Goal: Task Accomplishment & Management: Manage account settings

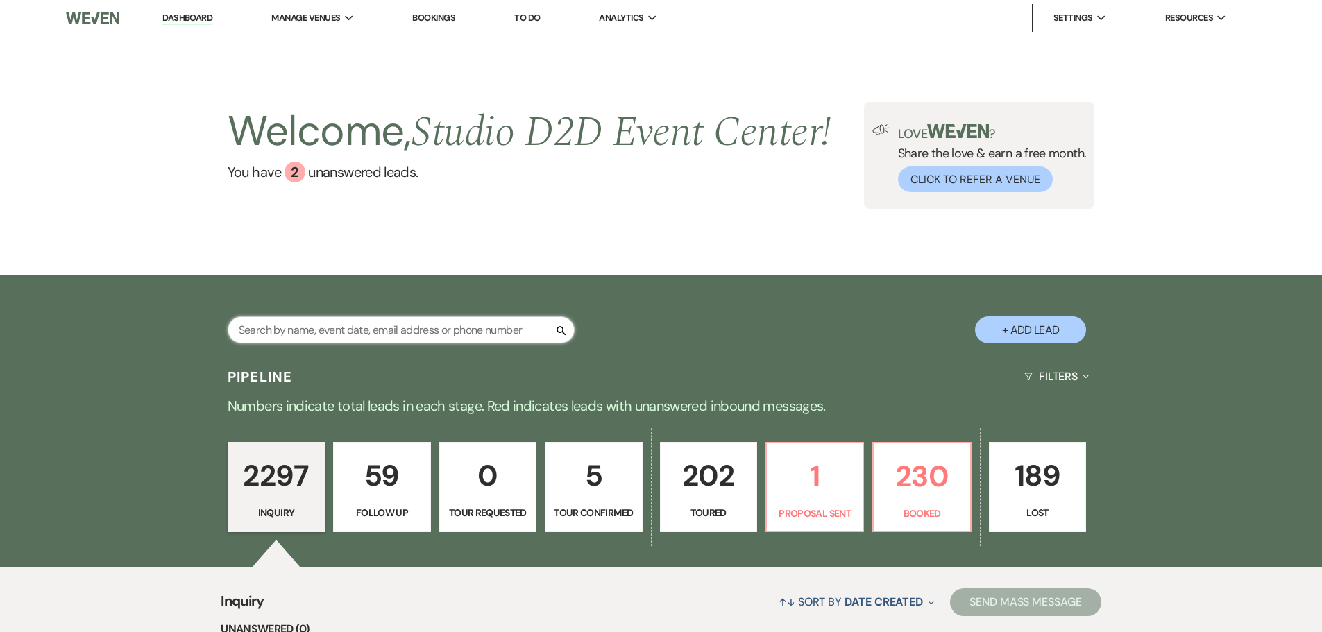
click at [450, 324] on input "text" at bounding box center [401, 329] width 347 height 27
type input "vanderm"
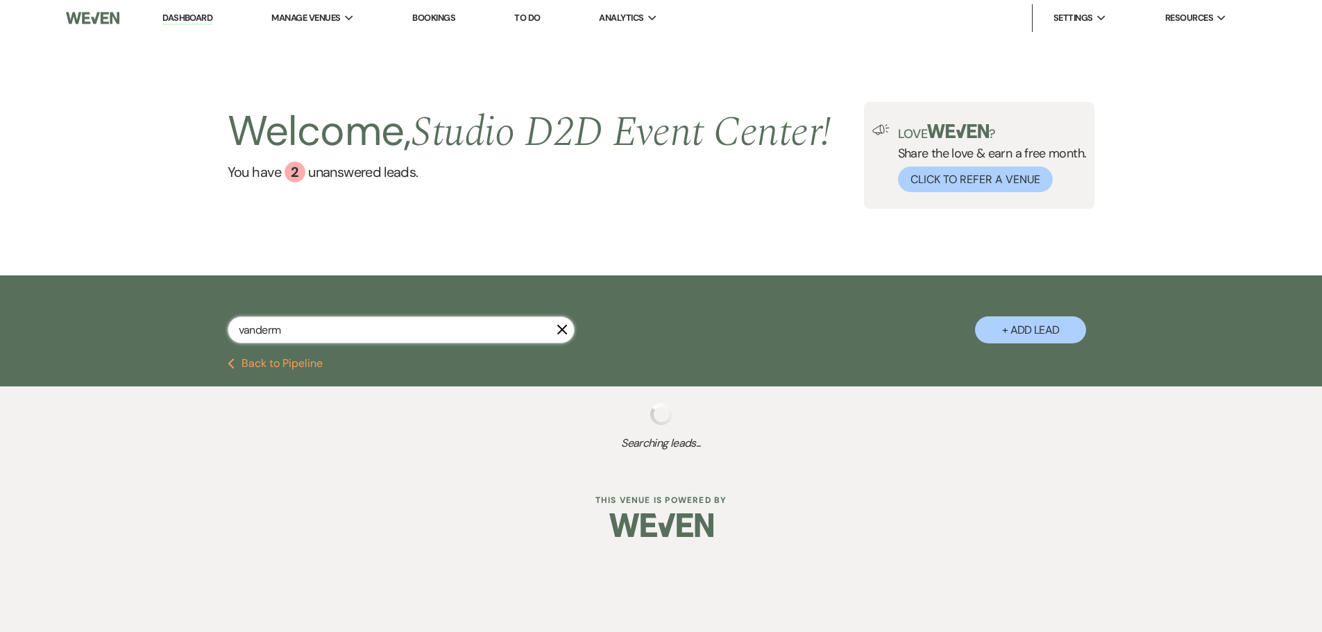
select select "9"
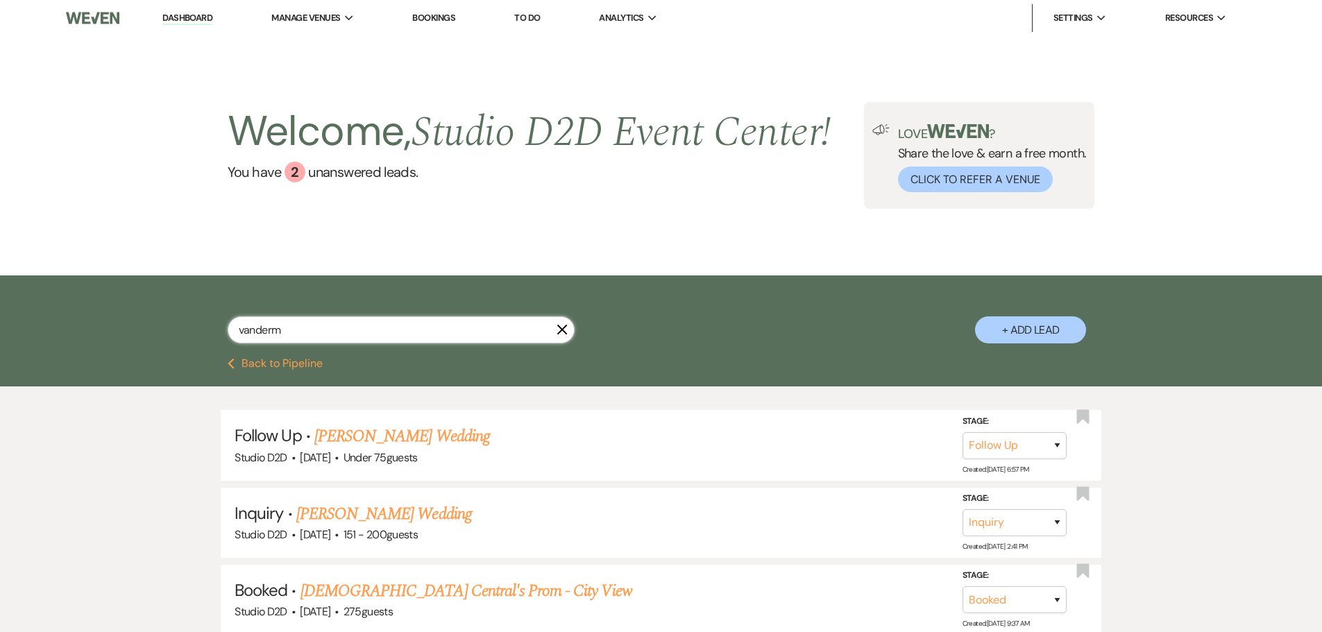
type input "vanderm"
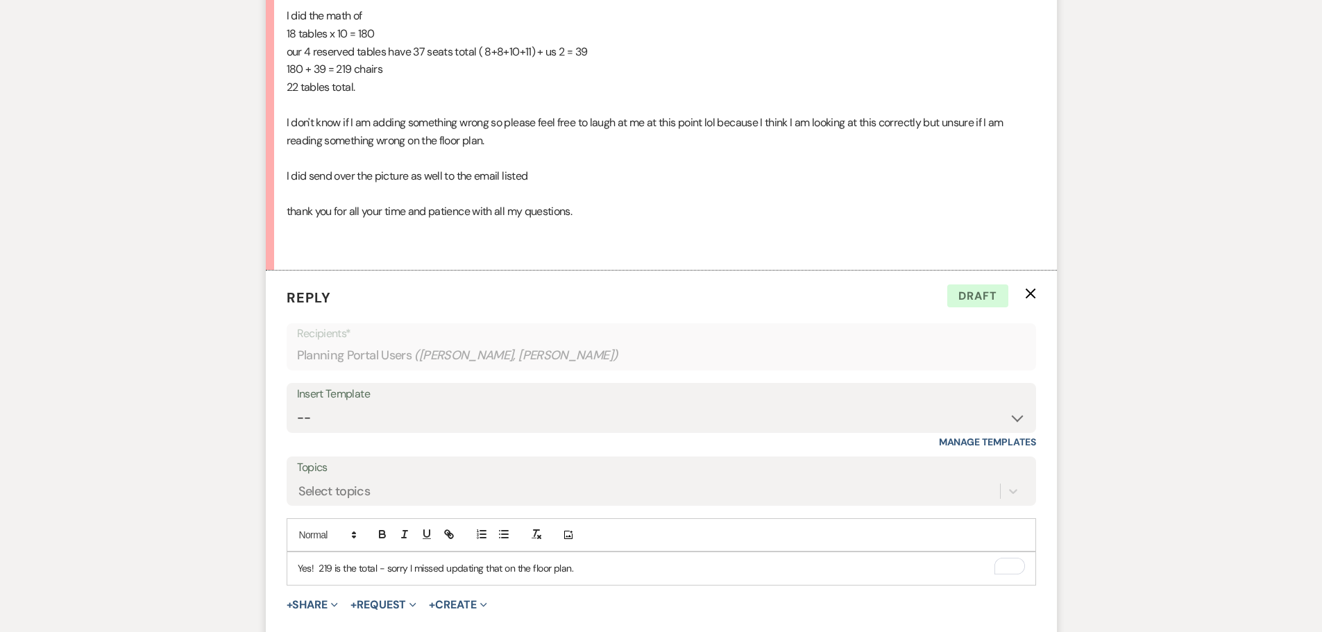
scroll to position [1399, 0]
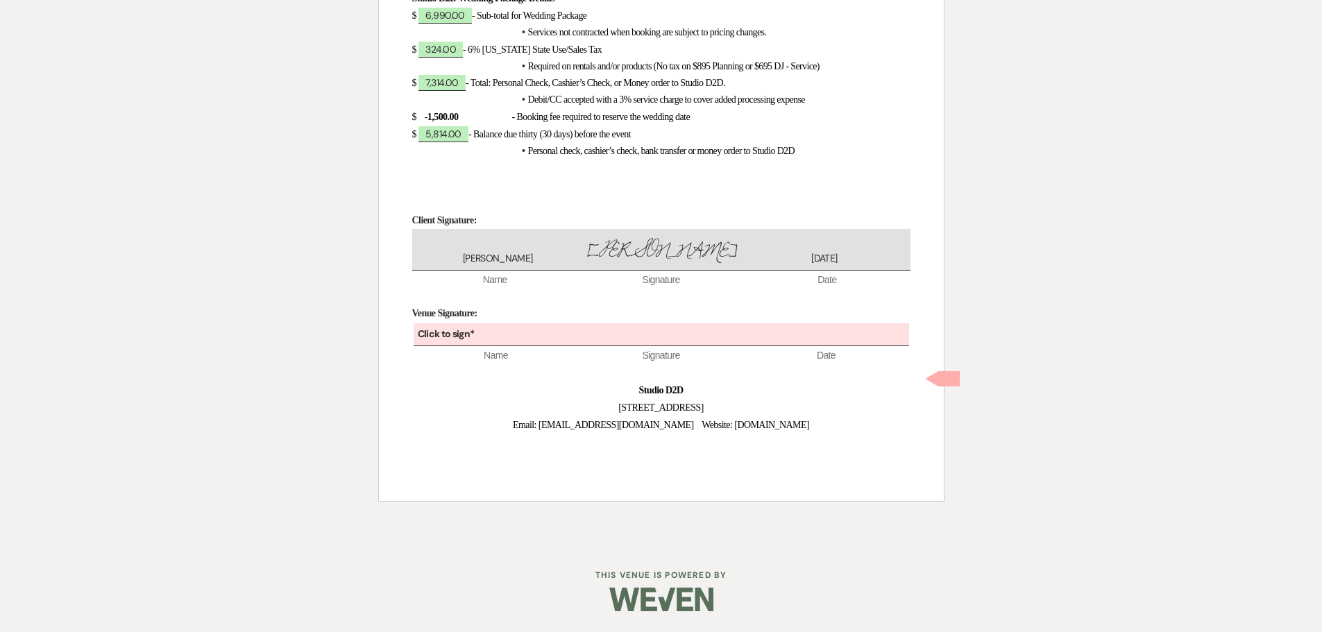
scroll to position [2059, 0]
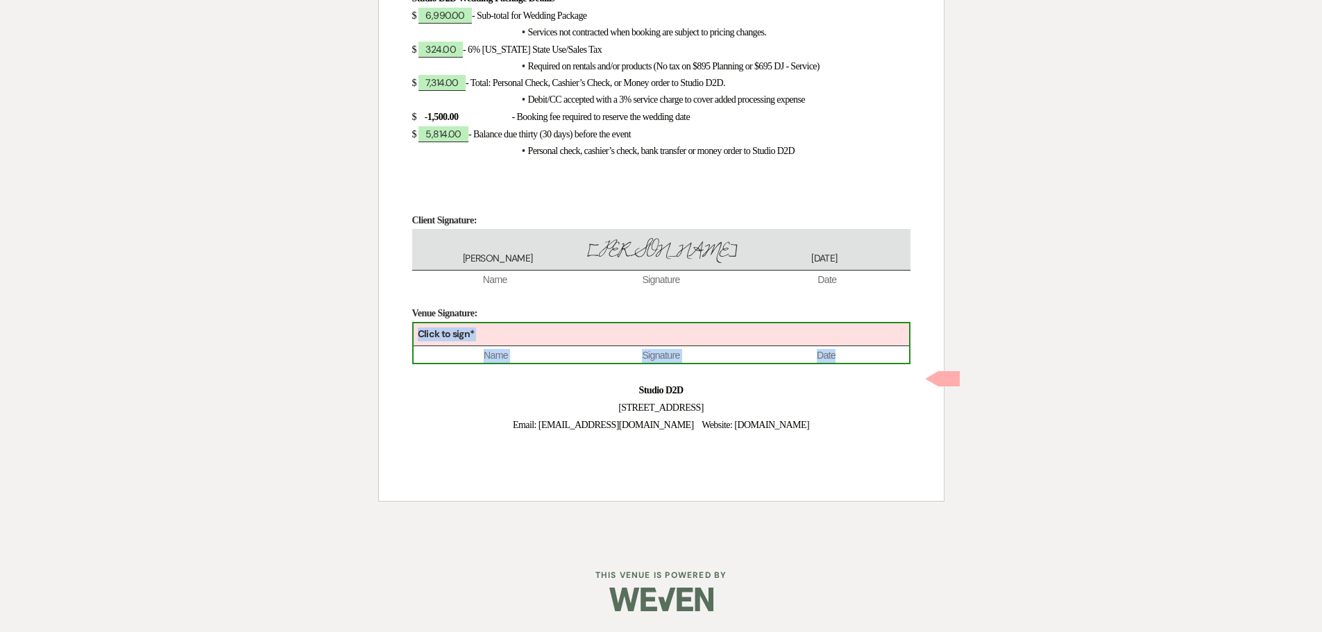
click at [617, 337] on div "Click to sign*" at bounding box center [661, 334] width 495 height 23
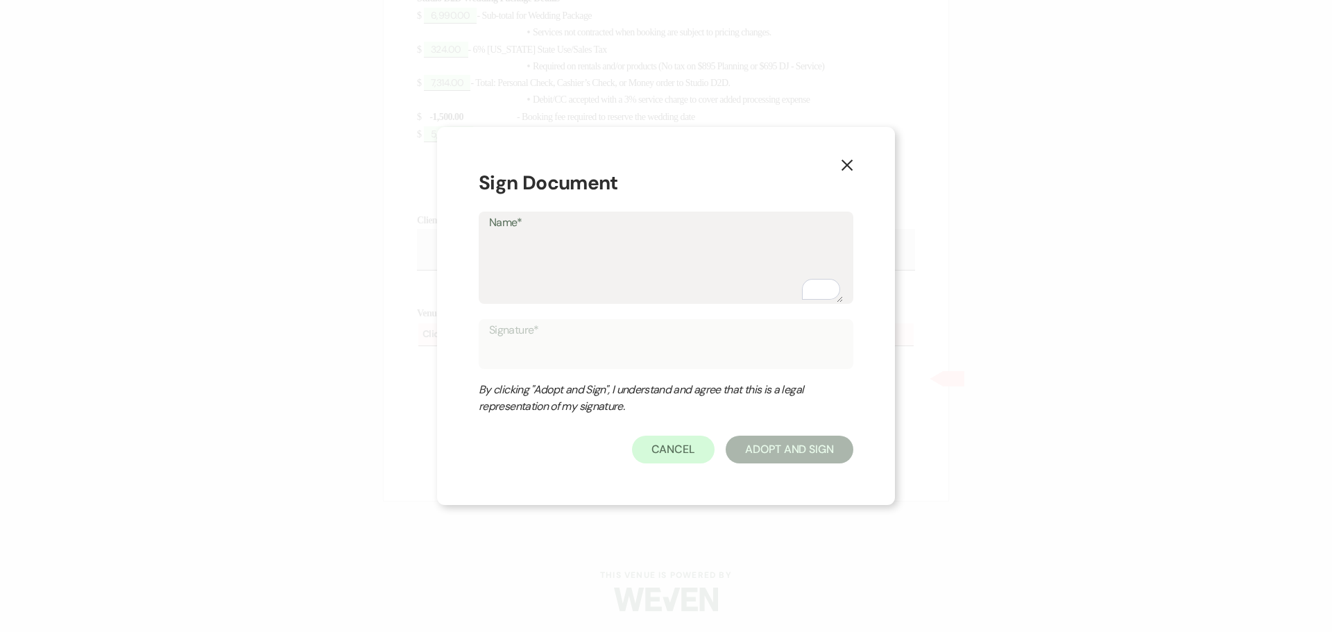
type textarea "K"
type input "K"
type textarea "Kr"
type input "Kr"
type textarea "Kri"
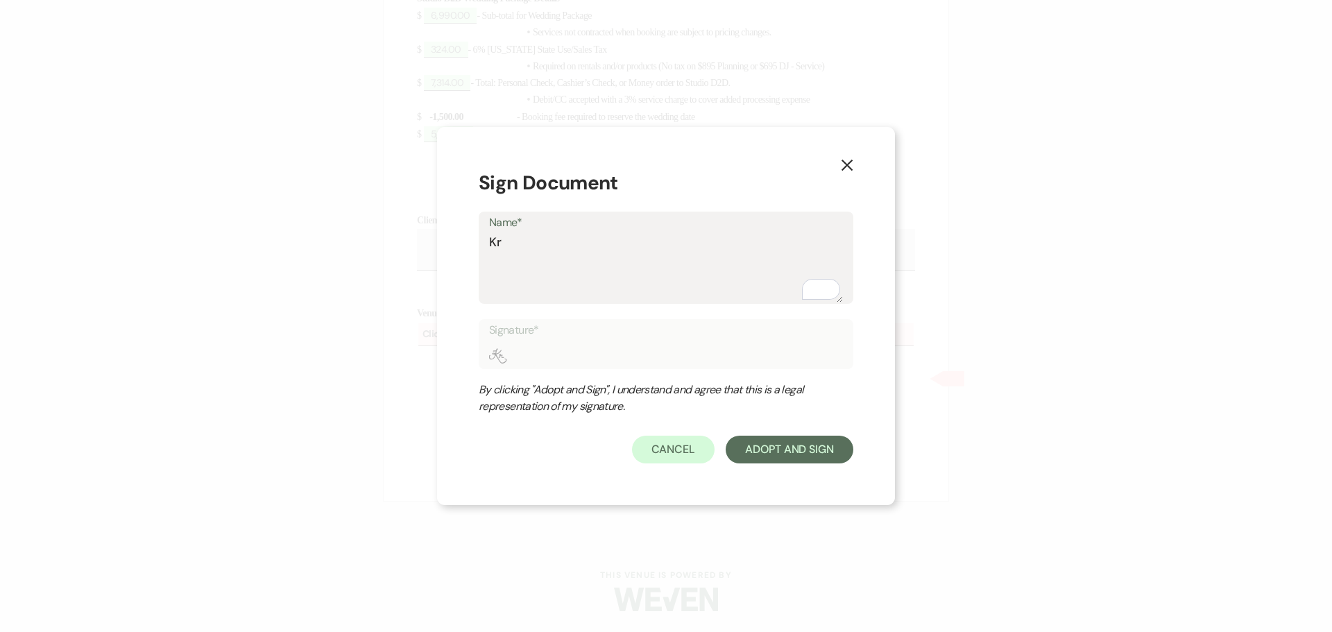
type input "Kri"
type textarea "Kris"
type input "Kris"
type textarea "Krist"
type input "Krist"
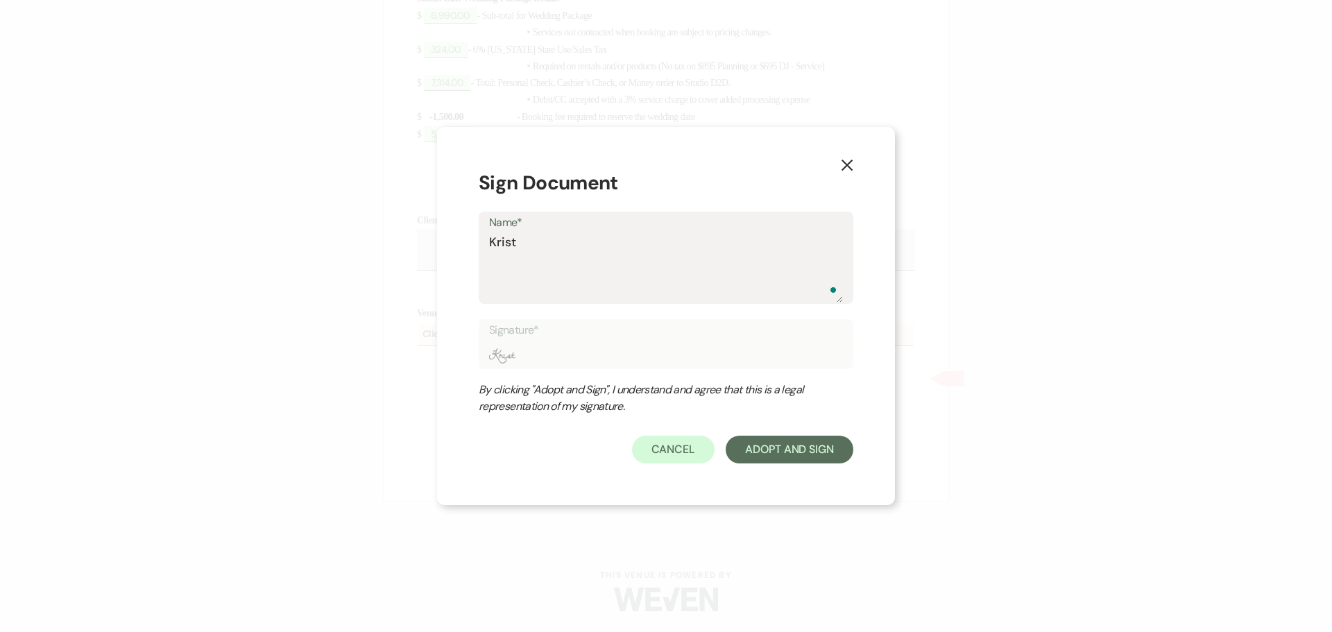
type textarea "Krista"
type input "Krista"
type textarea "[PERSON_NAME]"
type input "[PERSON_NAME]"
type textarea "[PERSON_NAME]"
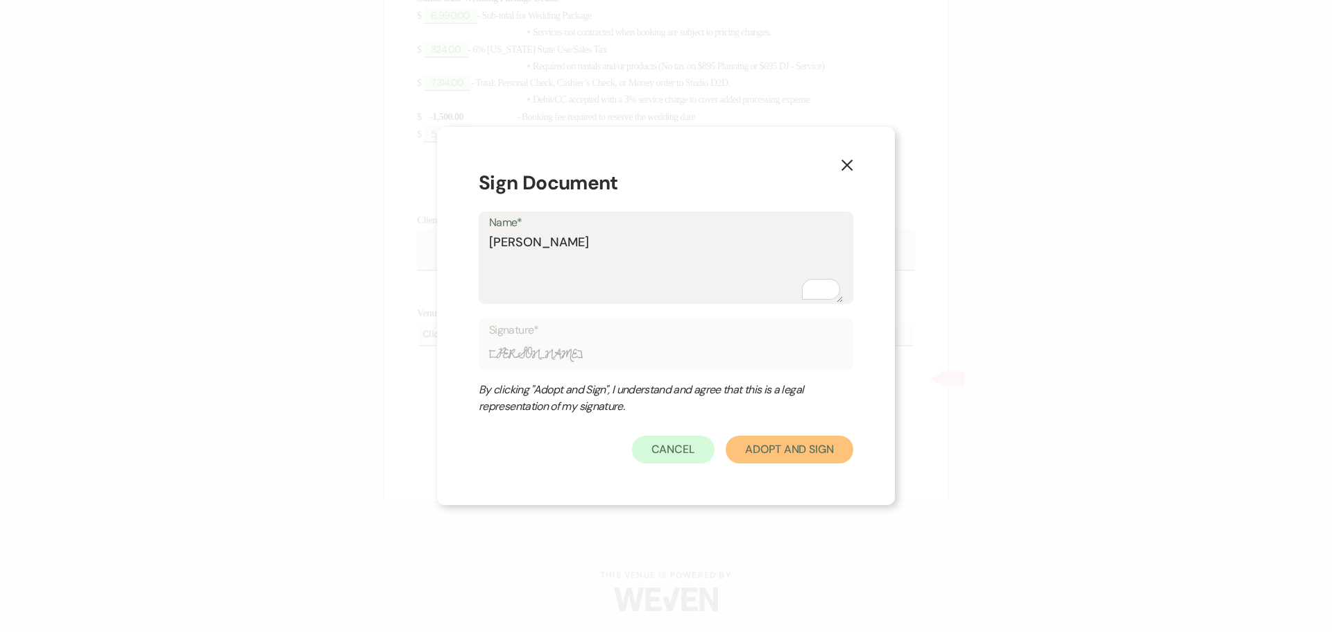
click at [795, 458] on button "Adopt And Sign" at bounding box center [790, 450] width 128 height 28
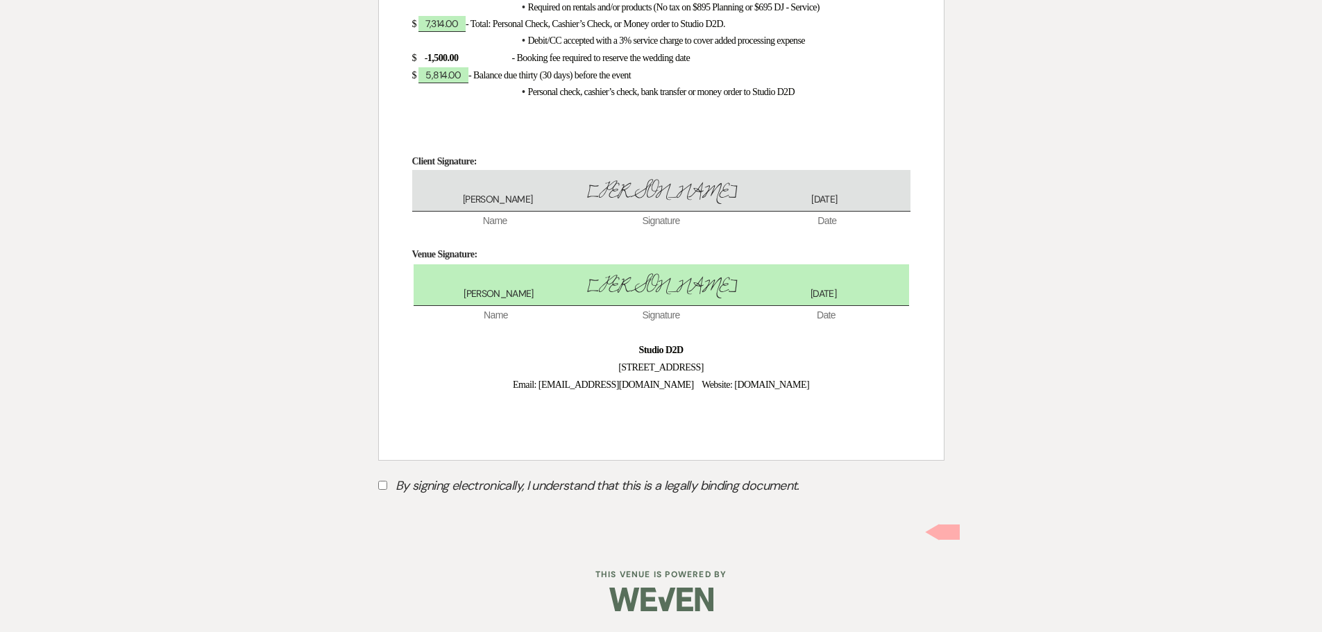
scroll to position [2117, 0]
click at [383, 488] on input "By signing electronically, I understand that this is a legally binding document." at bounding box center [382, 485] width 9 height 9
checkbox input "true"
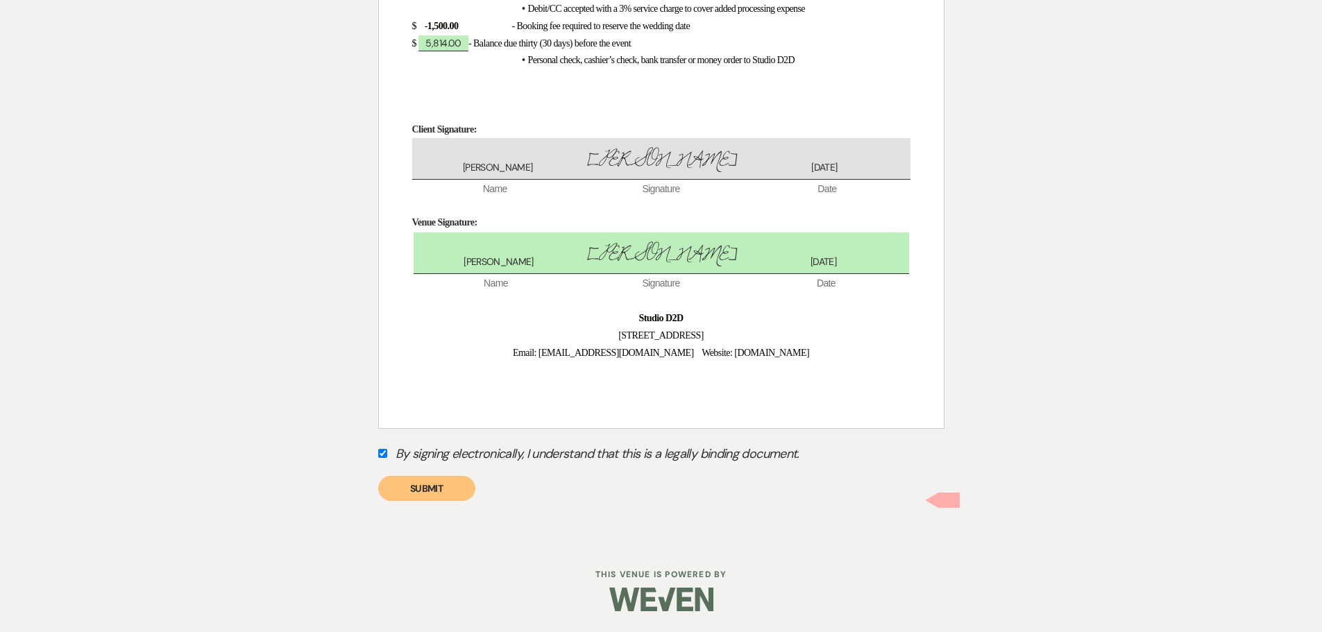
click at [427, 501] on button "Submit" at bounding box center [426, 488] width 97 height 25
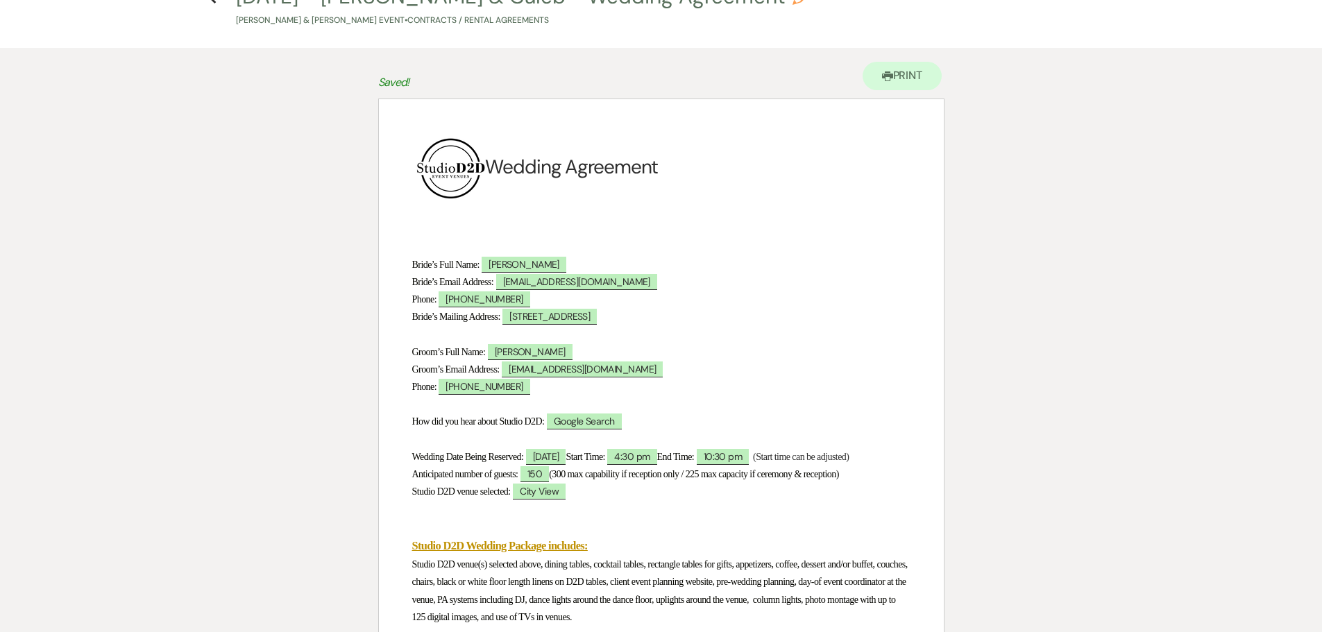
scroll to position [0, 0]
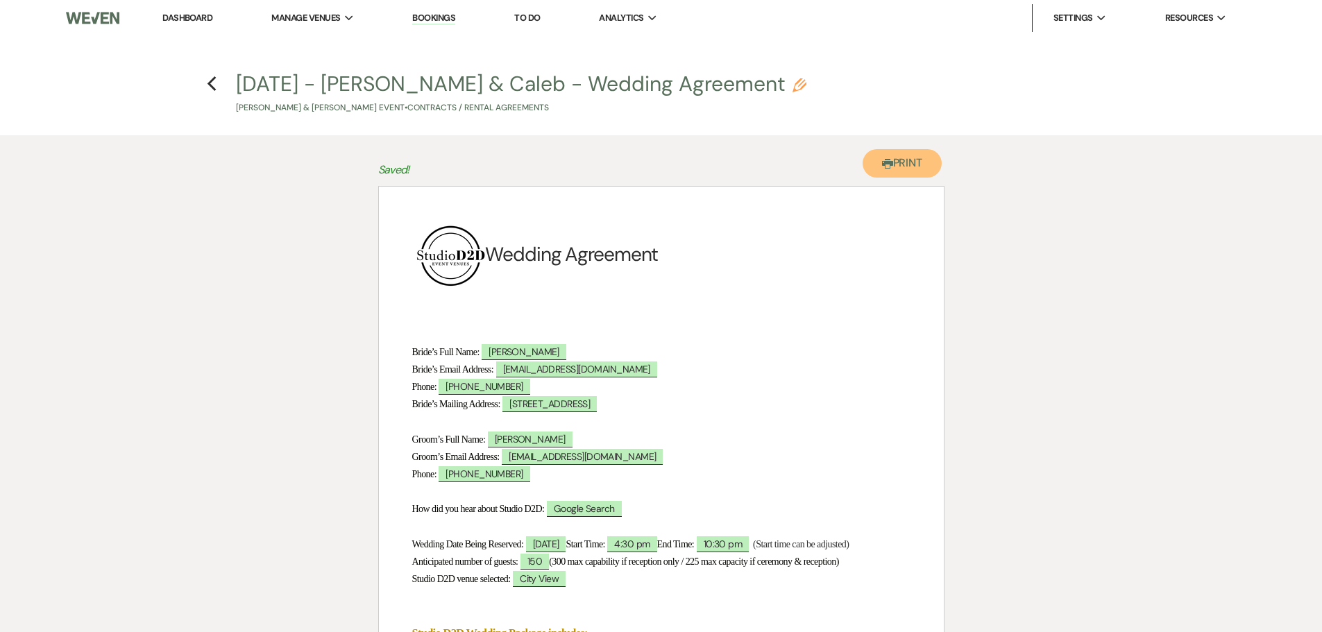
click at [913, 172] on button "Printer Print" at bounding box center [902, 163] width 80 height 28
click at [212, 85] on icon "Previous" at bounding box center [212, 84] width 10 height 17
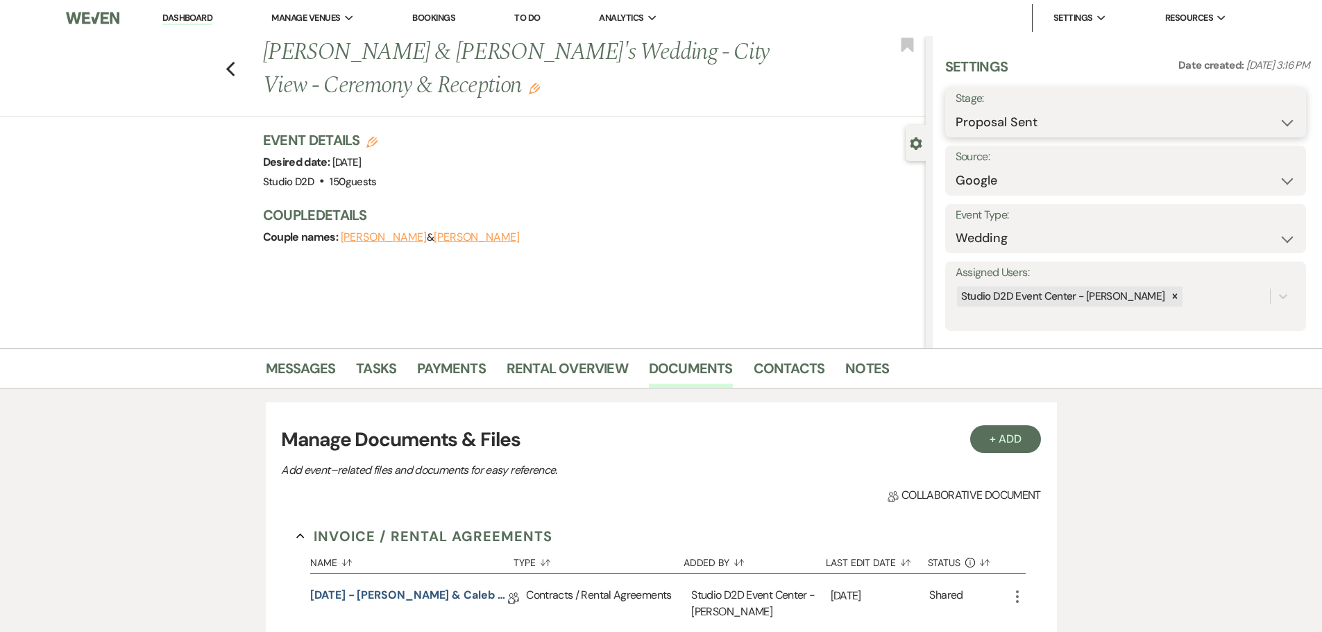
click at [994, 124] on select "Inquiry Follow Up Tour Requested Tour Confirmed Toured Proposal Sent Booked Lost" at bounding box center [1125, 122] width 340 height 27
select select "7"
click at [955, 109] on select "Inquiry Follow Up Tour Requested Tour Confirmed Toured Proposal Sent Booked Lost" at bounding box center [1125, 122] width 340 height 27
click at [1266, 113] on button "Save" at bounding box center [1266, 113] width 78 height 28
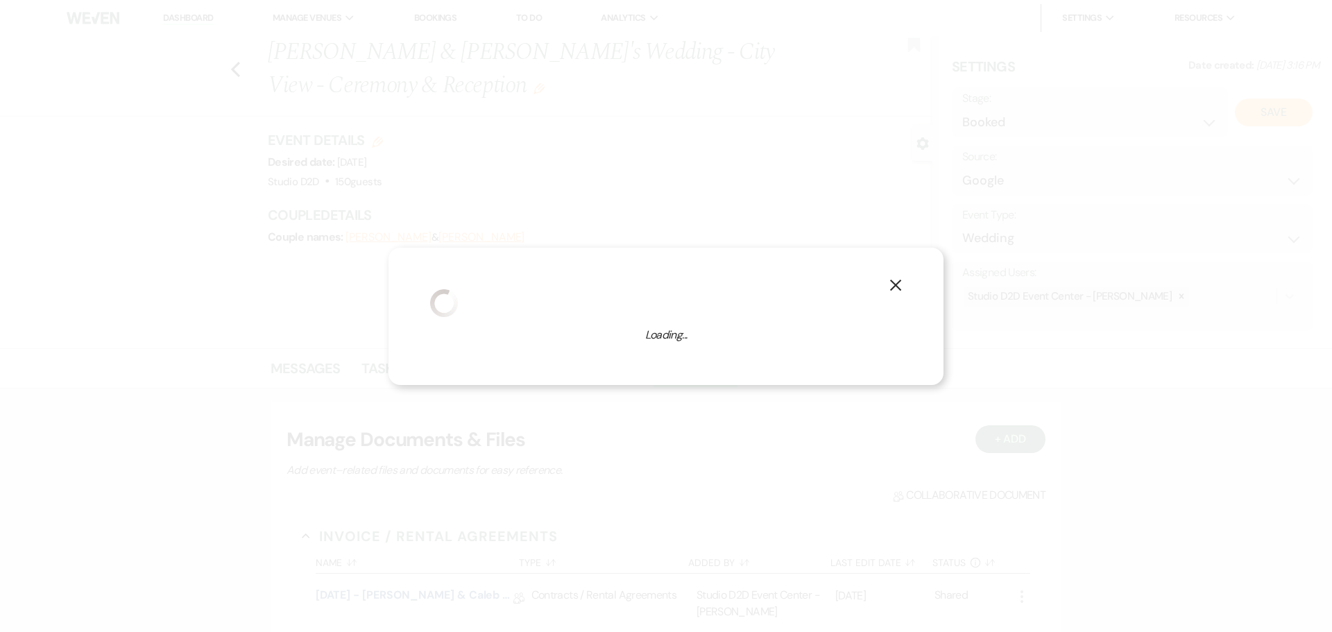
select select "1"
select select "675"
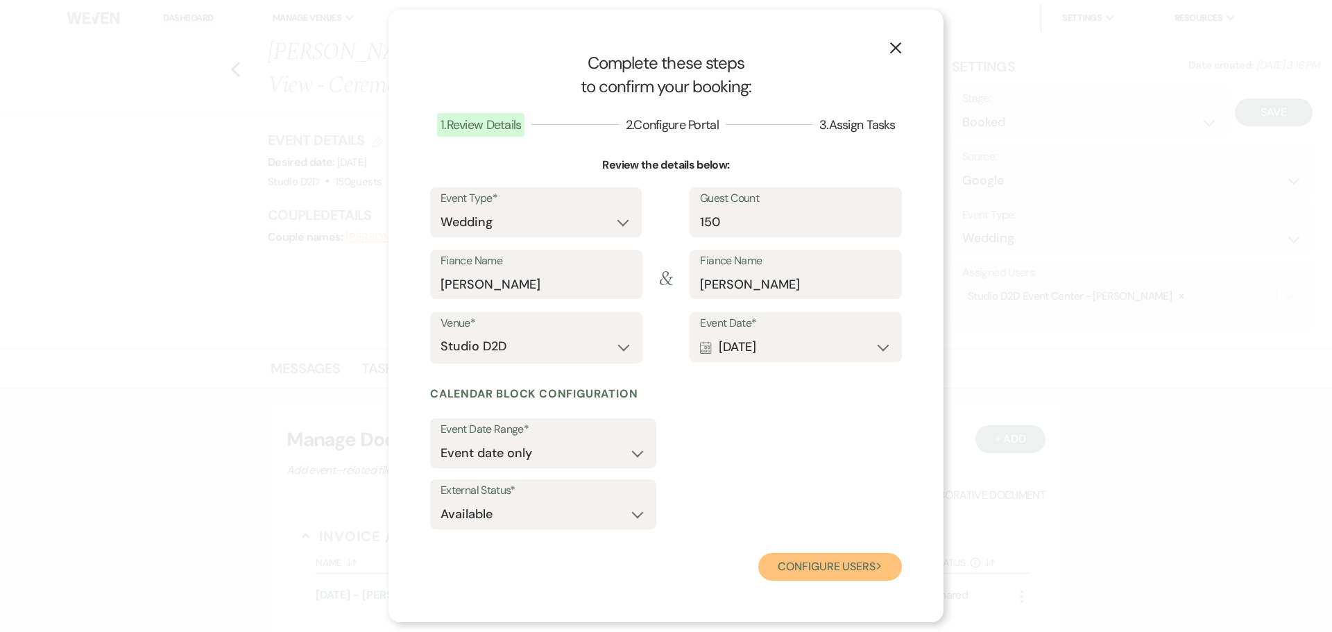
click at [800, 565] on button "Configure users Next" at bounding box center [830, 567] width 144 height 28
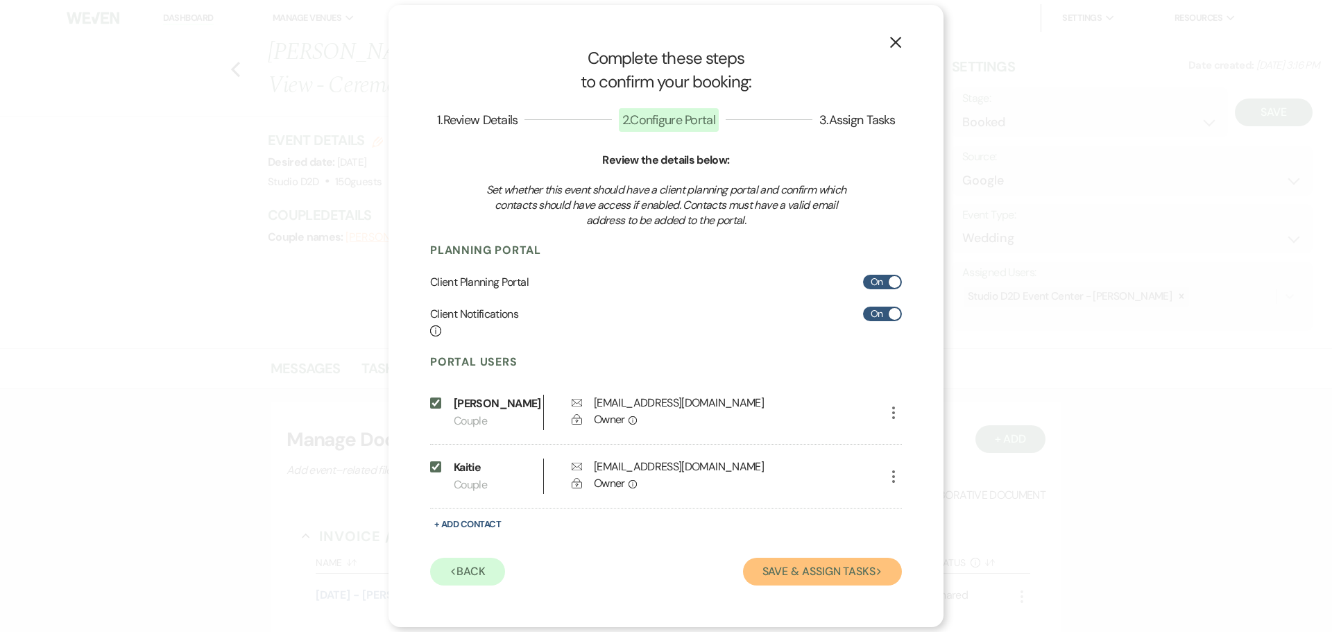
click at [801, 570] on button "Save & Assign Tasks Next" at bounding box center [822, 572] width 159 height 28
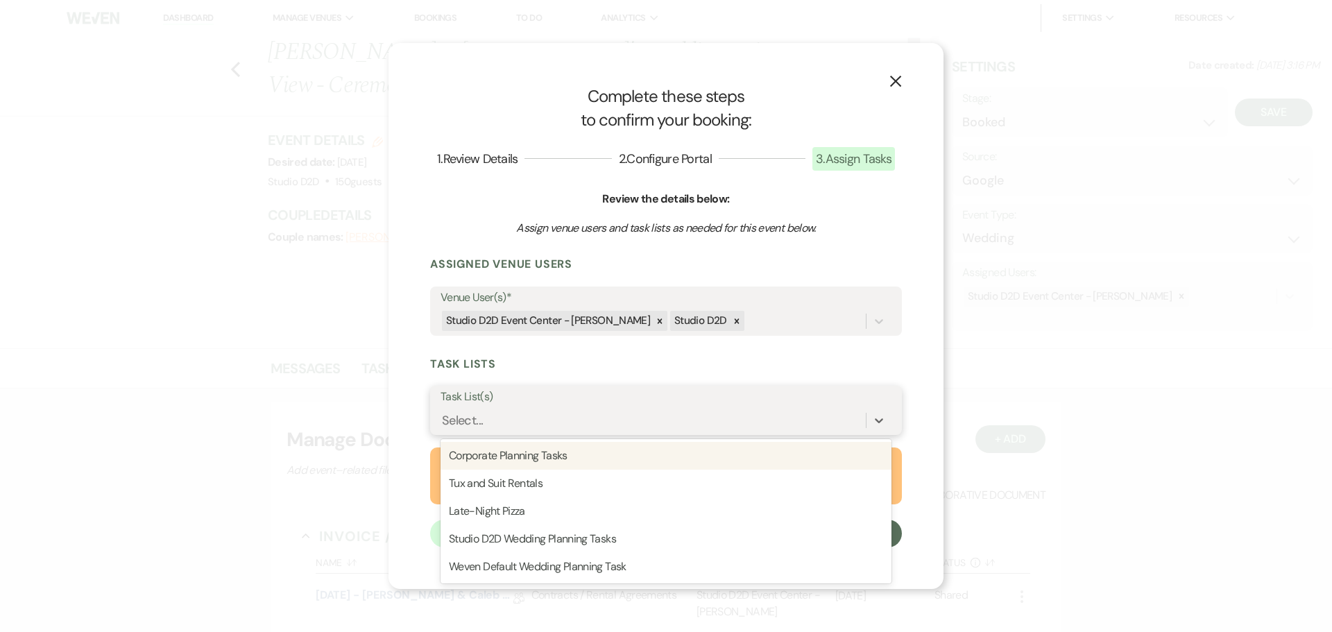
click at [566, 428] on div "Select..." at bounding box center [653, 420] width 425 height 24
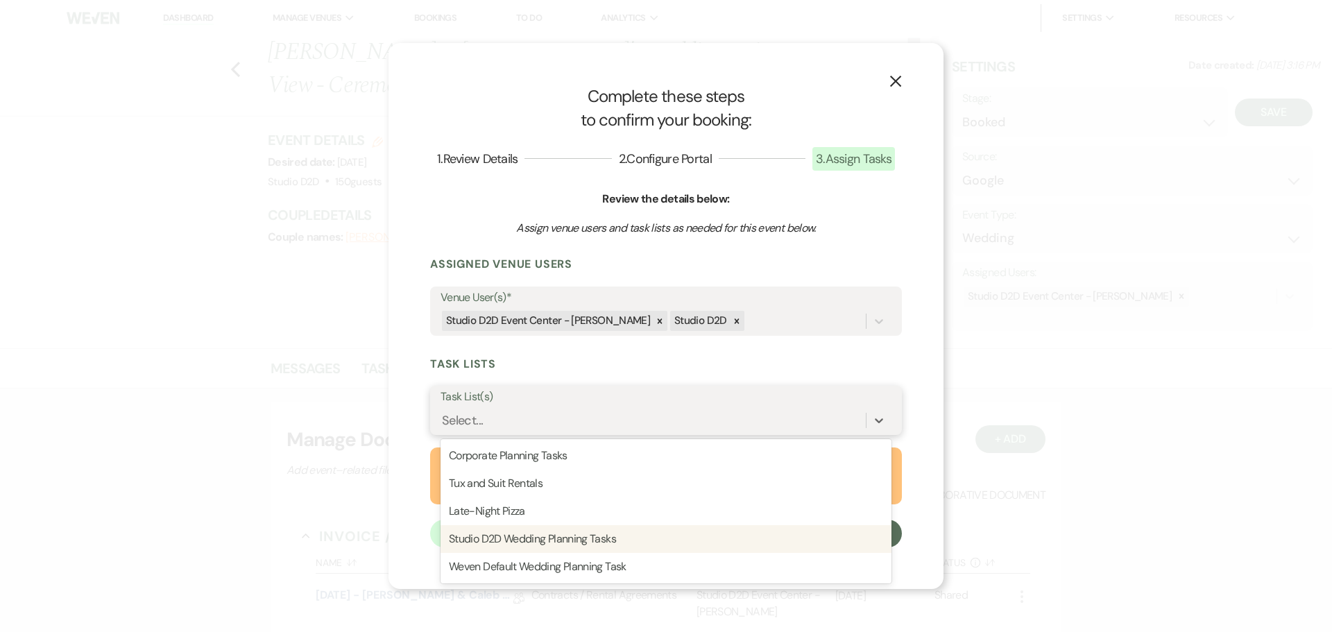
click at [591, 534] on div "Studio D2D Wedding Planning Tasks" at bounding box center [666, 539] width 451 height 28
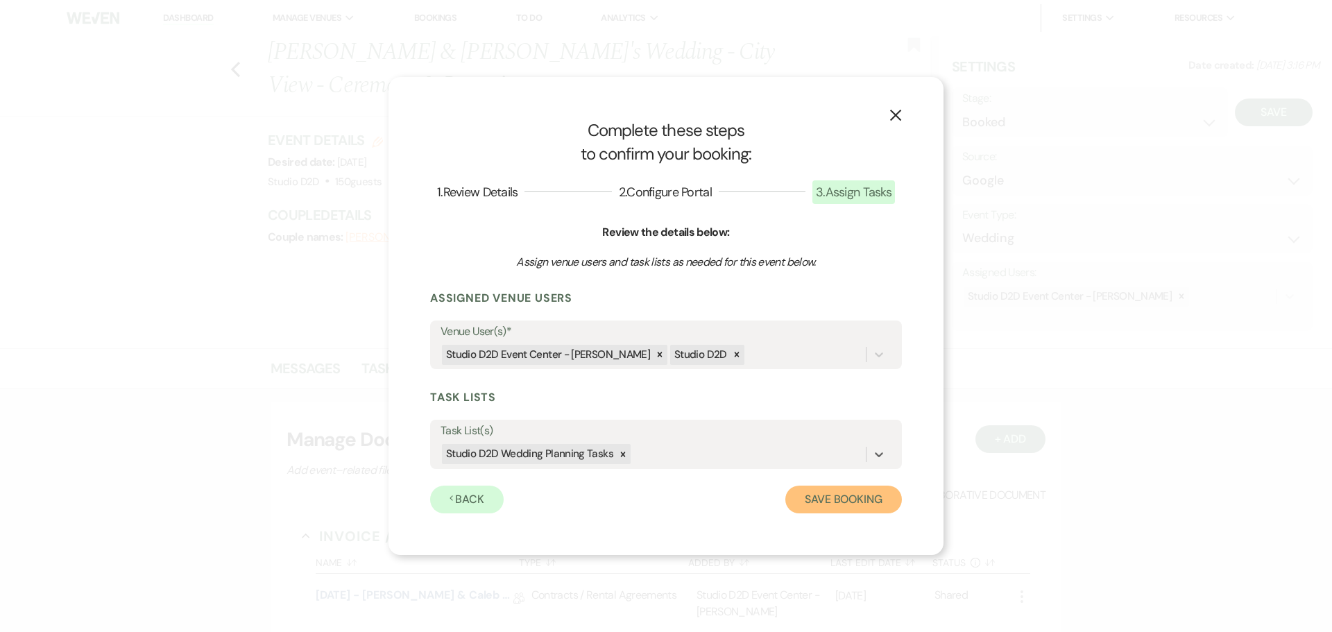
click at [817, 500] on button "Save Booking" at bounding box center [843, 500] width 117 height 28
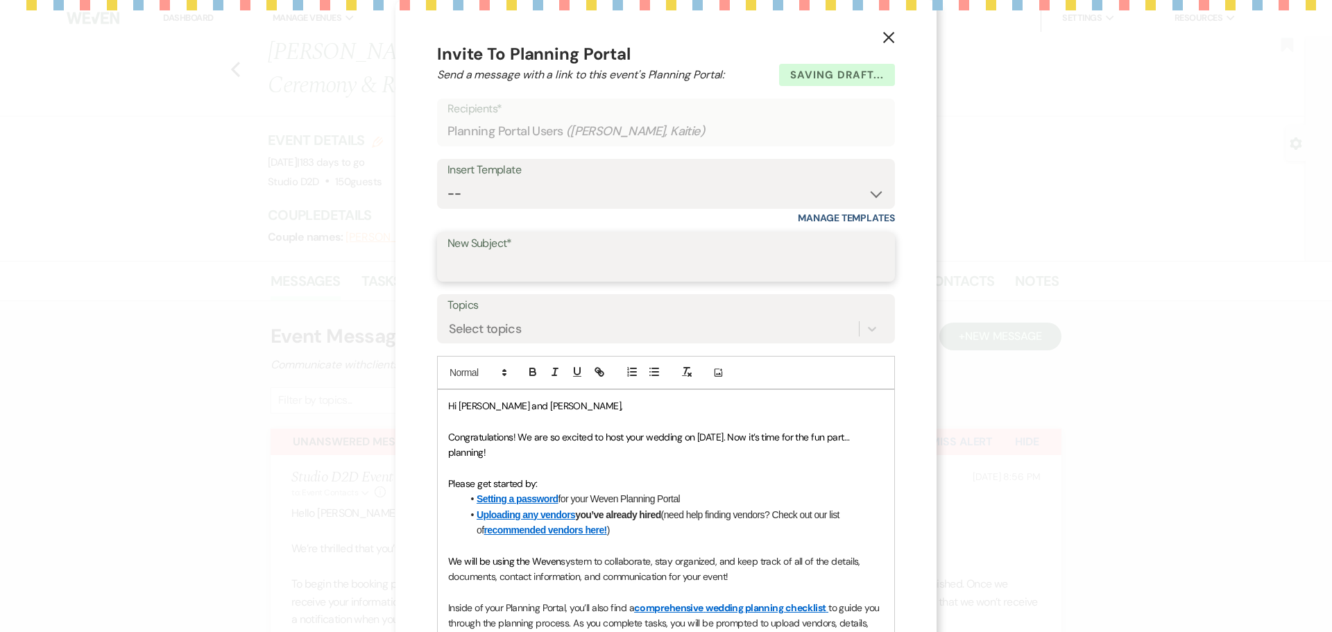
click at [554, 265] on input "New Subject*" at bounding box center [666, 266] width 437 height 27
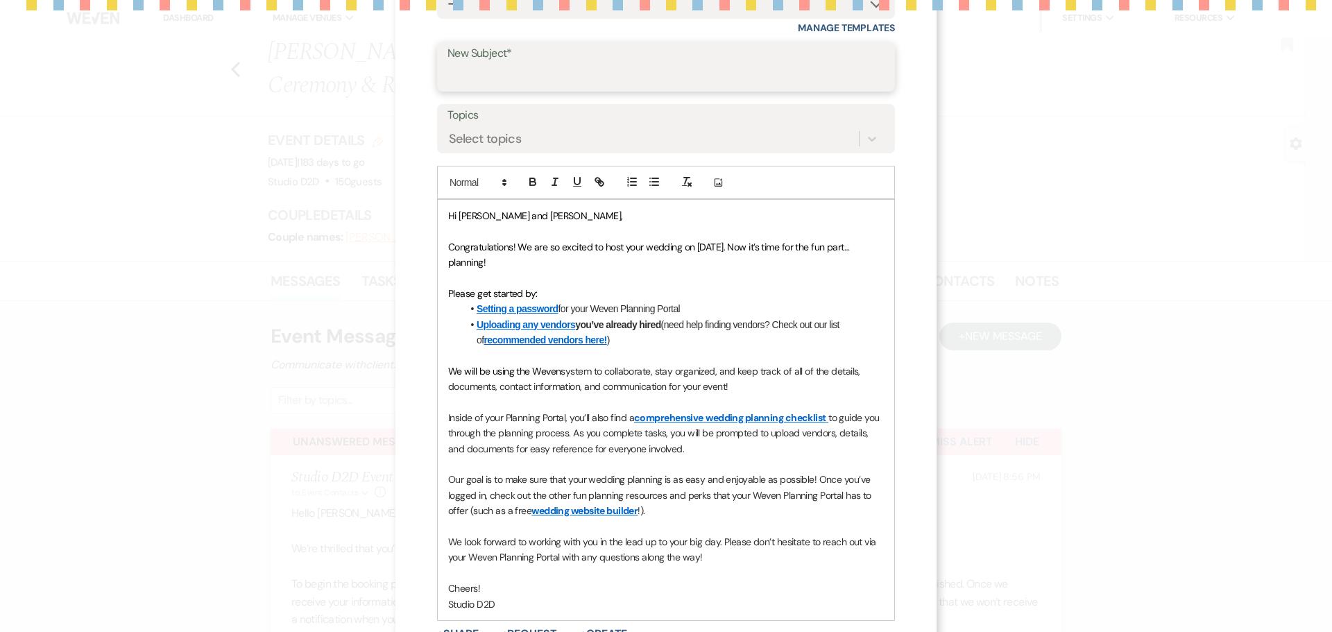
scroll to position [197, 0]
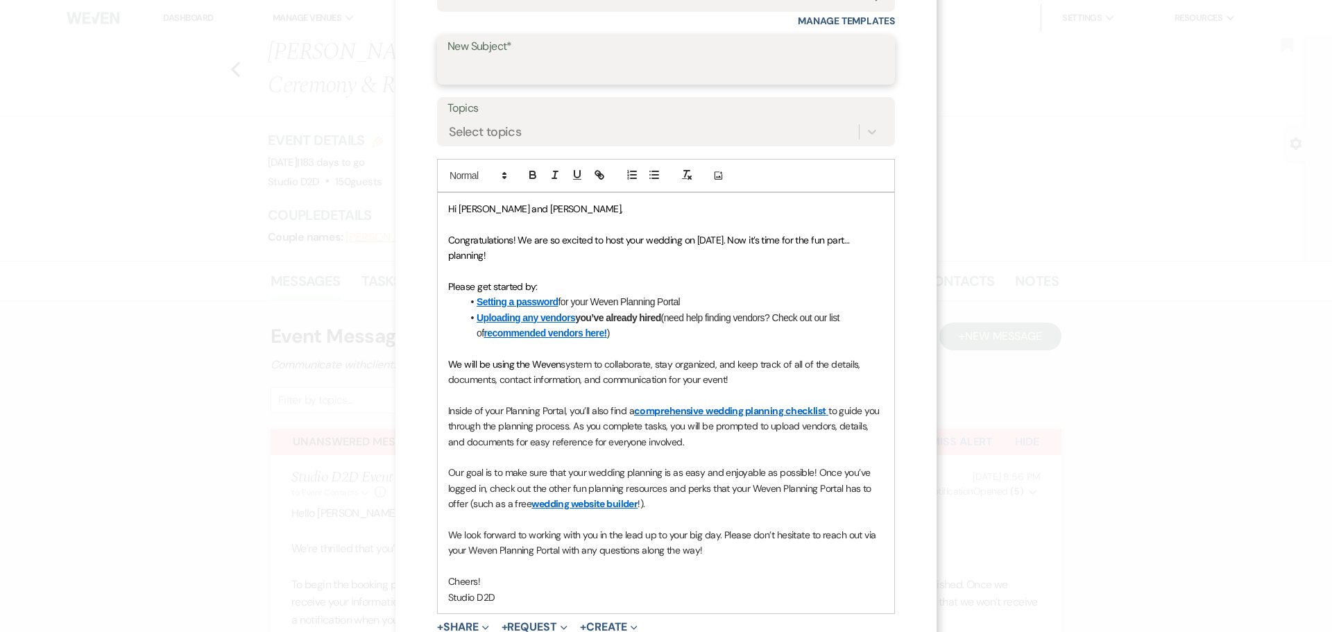
type input "Weven Planning Portal Introduction"
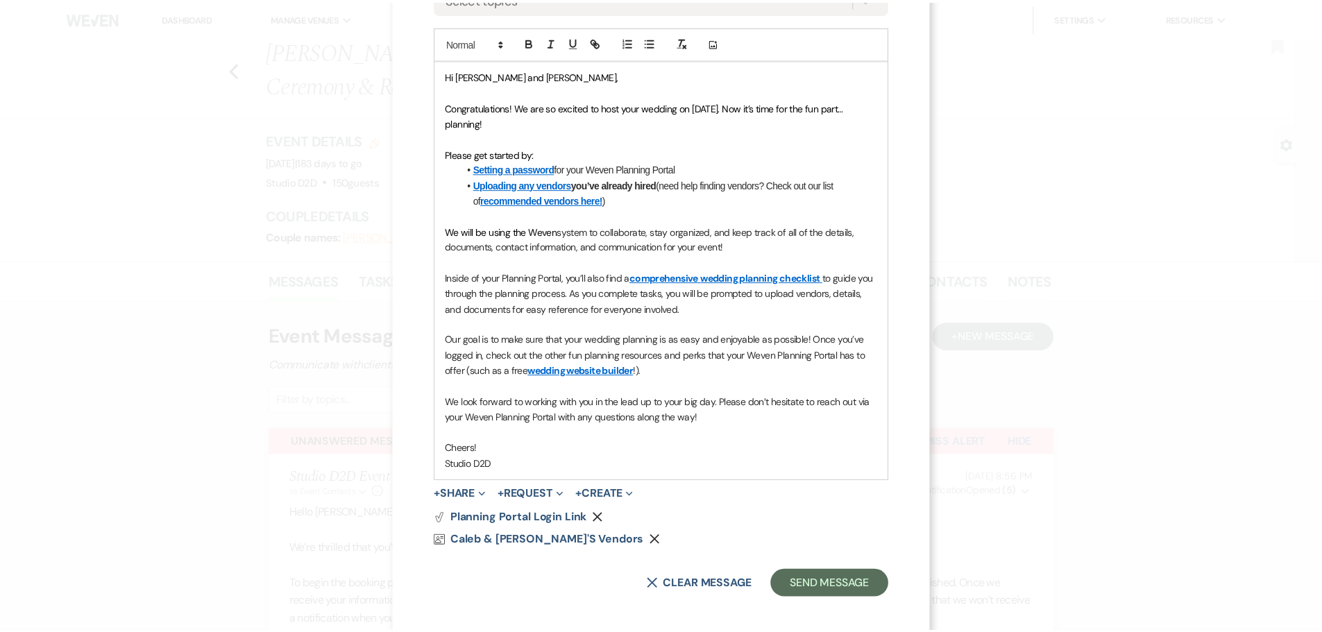
scroll to position [336, 0]
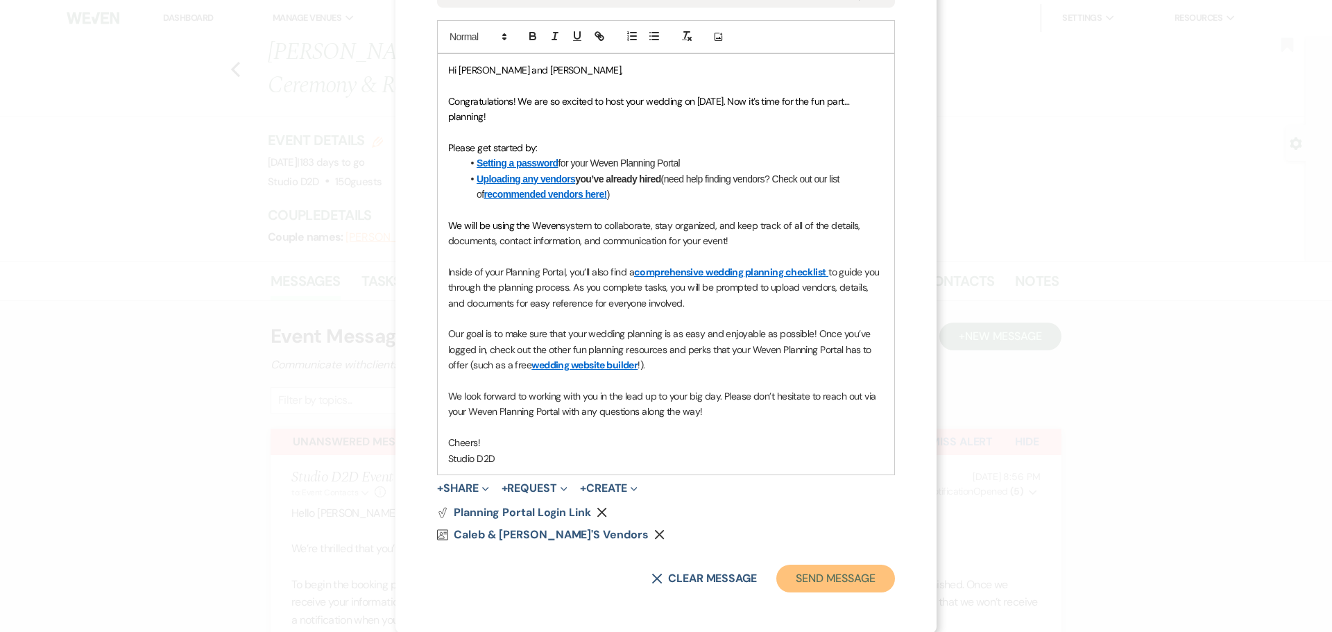
click at [805, 577] on button "Send Message" at bounding box center [835, 579] width 119 height 28
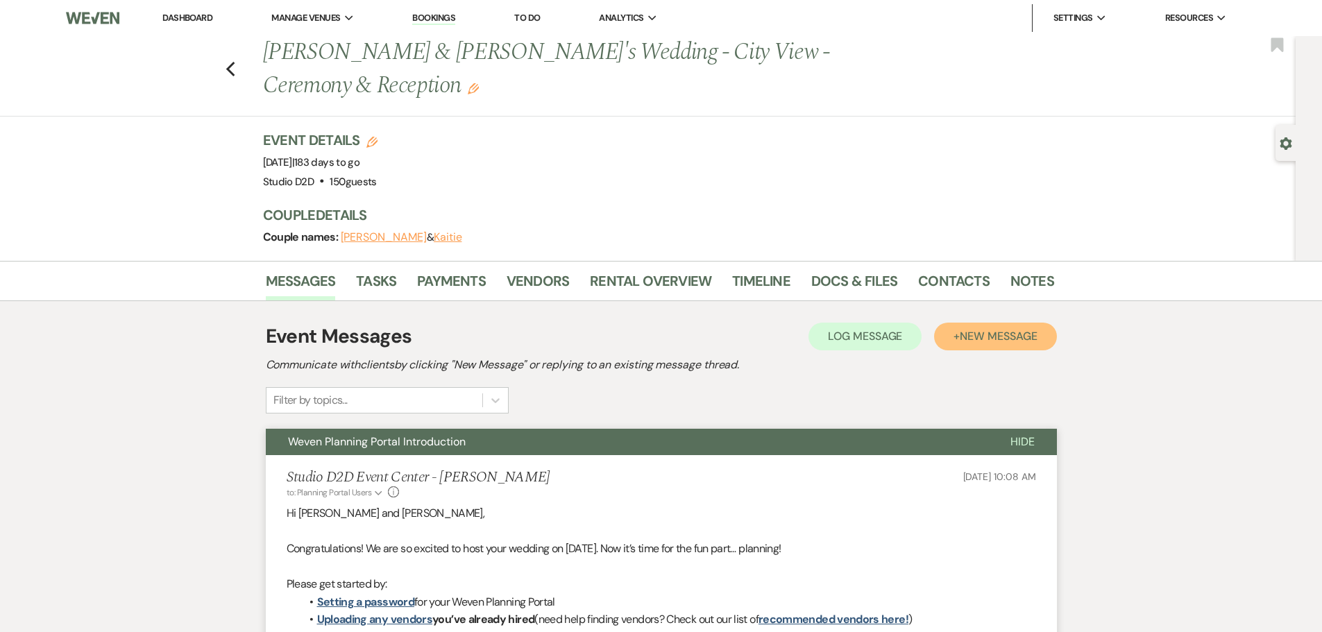
click at [969, 329] on span "New Message" at bounding box center [998, 336] width 77 height 15
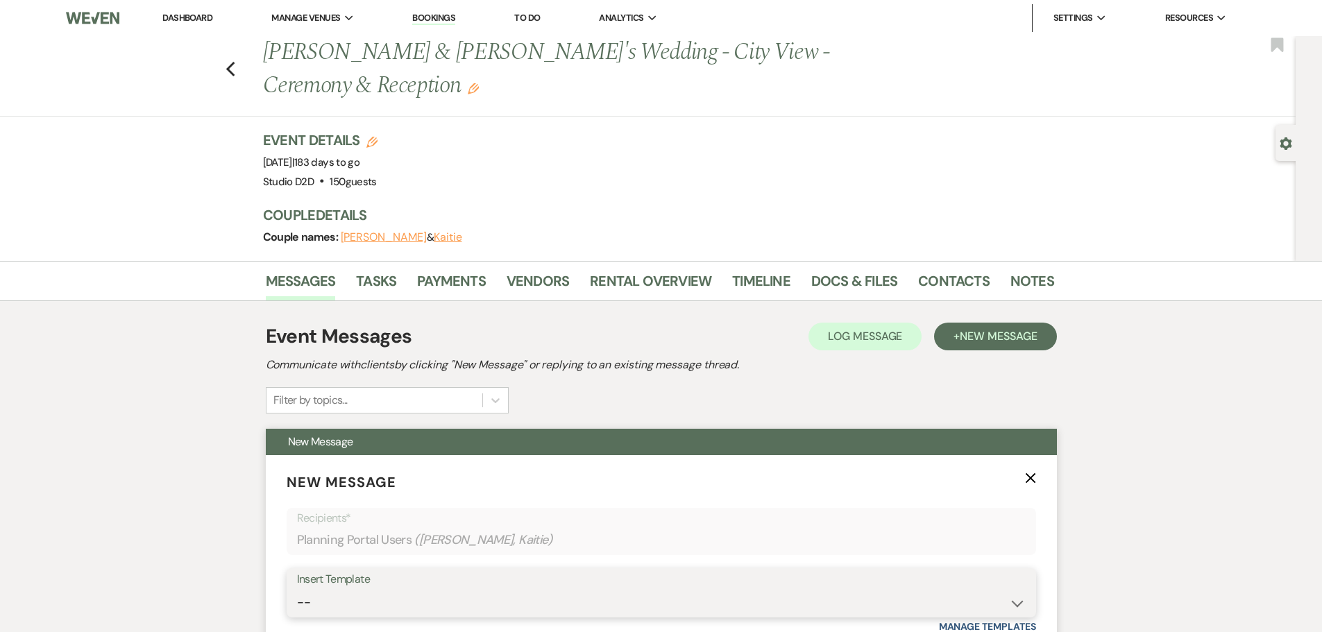
click at [486, 589] on select "-- New Inquiry - message 2 Event Pricing - Non Wedding Weven Planning Portal In…" at bounding box center [661, 602] width 729 height 27
select select "2042"
click at [297, 589] on select "-- New Inquiry - message 2 Event Pricing - Non Wedding Weven Planning Portal In…" at bounding box center [661, 602] width 729 height 27
type input "Next Steps: Secure Your Wedding Date with the Deposit"
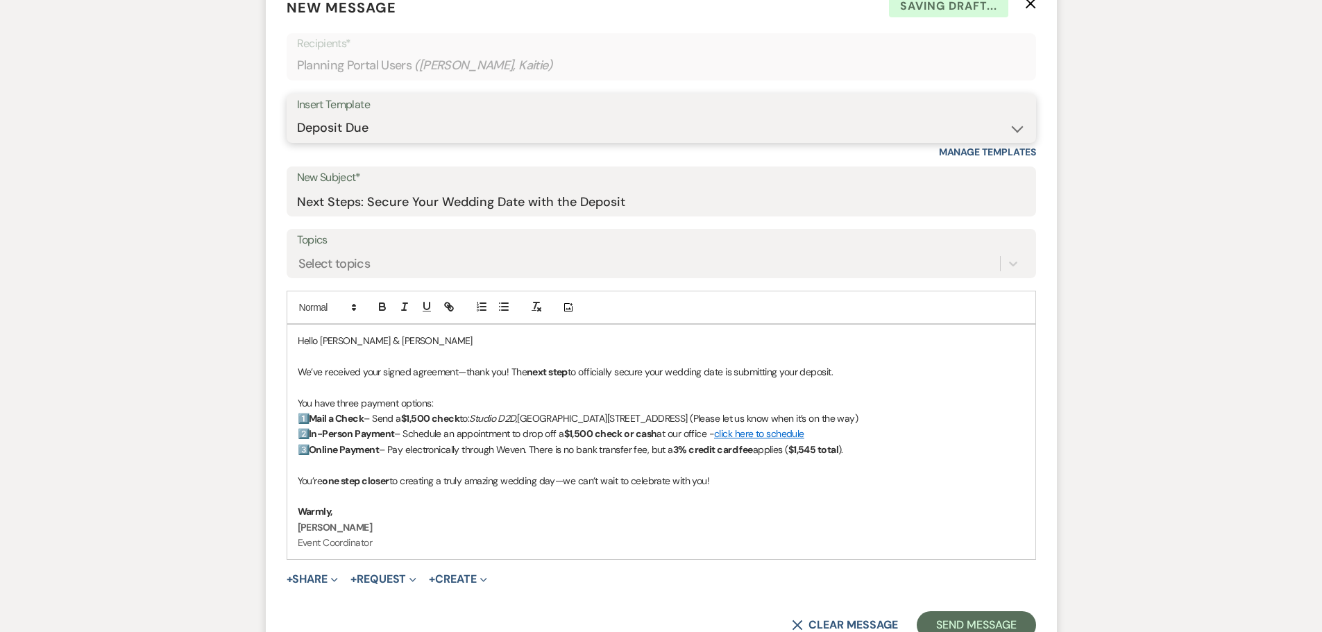
scroll to position [486, 0]
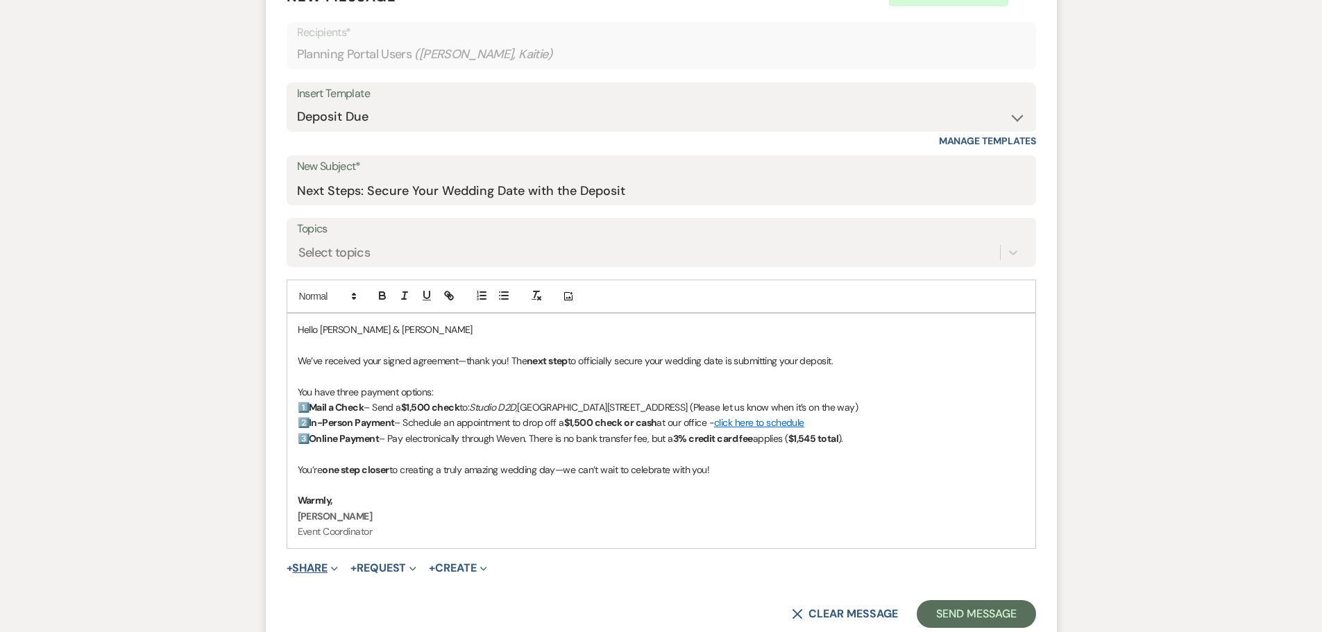
click at [326, 563] on button "+ Share Expand" at bounding box center [313, 568] width 52 height 11
click at [340, 584] on button "Doc Upload Documents" at bounding box center [384, 596] width 194 height 25
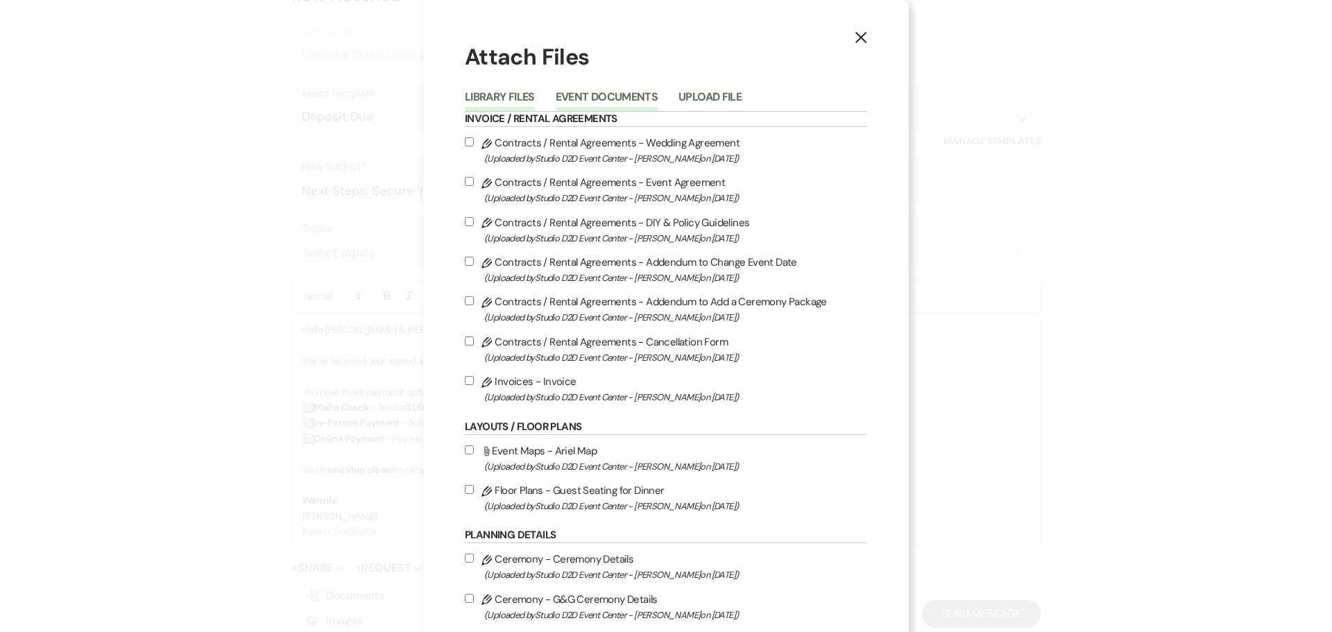
click at [585, 100] on button "Event Documents" at bounding box center [607, 101] width 102 height 19
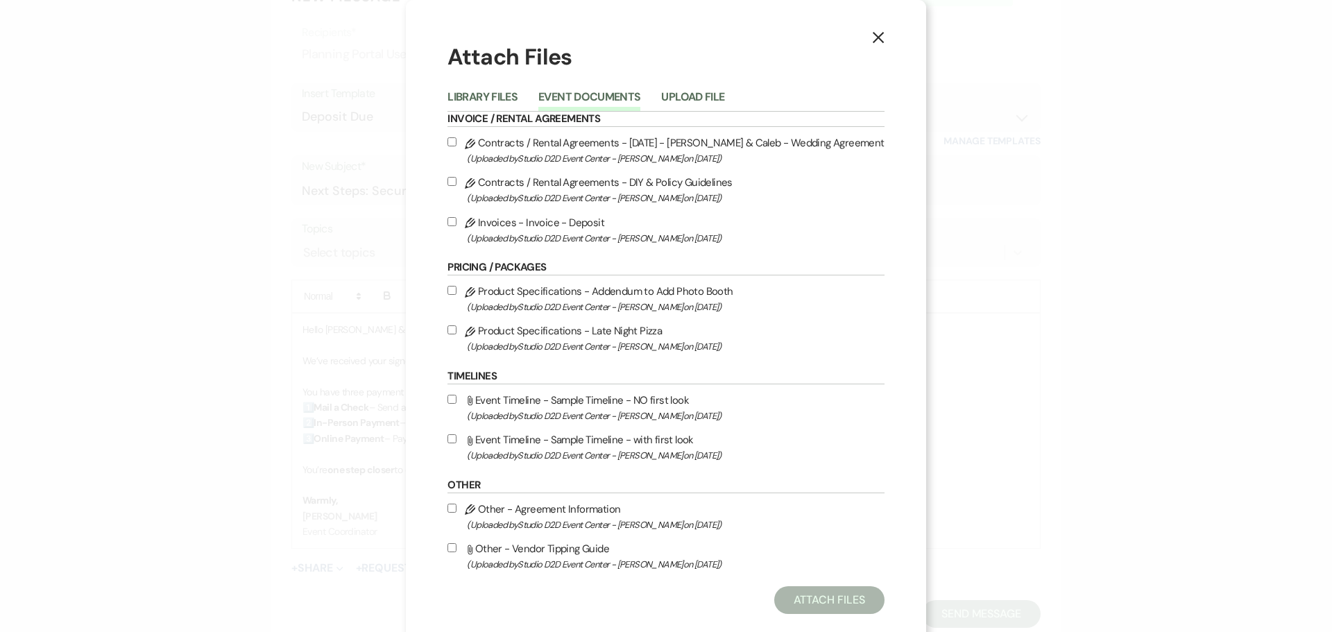
click at [606, 142] on label "Pencil Contracts / Rental Agreements - 02-21-26 - Kaitie & Caleb - Wedding Agre…" at bounding box center [666, 150] width 436 height 33
click at [457, 142] on input "Pencil Contracts / Rental Agreements - 02-21-26 - Kaitie & Caleb - Wedding Agre…" at bounding box center [452, 141] width 9 height 9
checkbox input "true"
click at [812, 604] on button "Attach Files" at bounding box center [829, 600] width 110 height 28
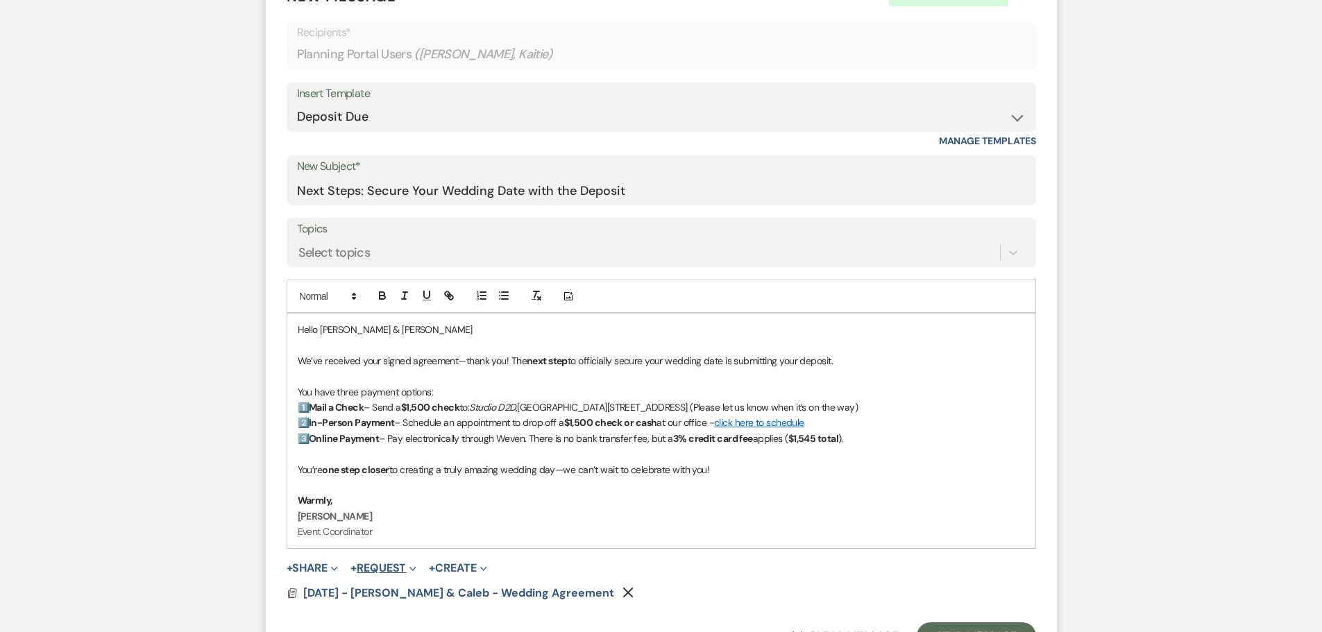
click at [397, 563] on button "+ Request Expand" at bounding box center [383, 568] width 66 height 11
click at [409, 584] on button "Generate Payment Payment" at bounding box center [447, 596] width 194 height 25
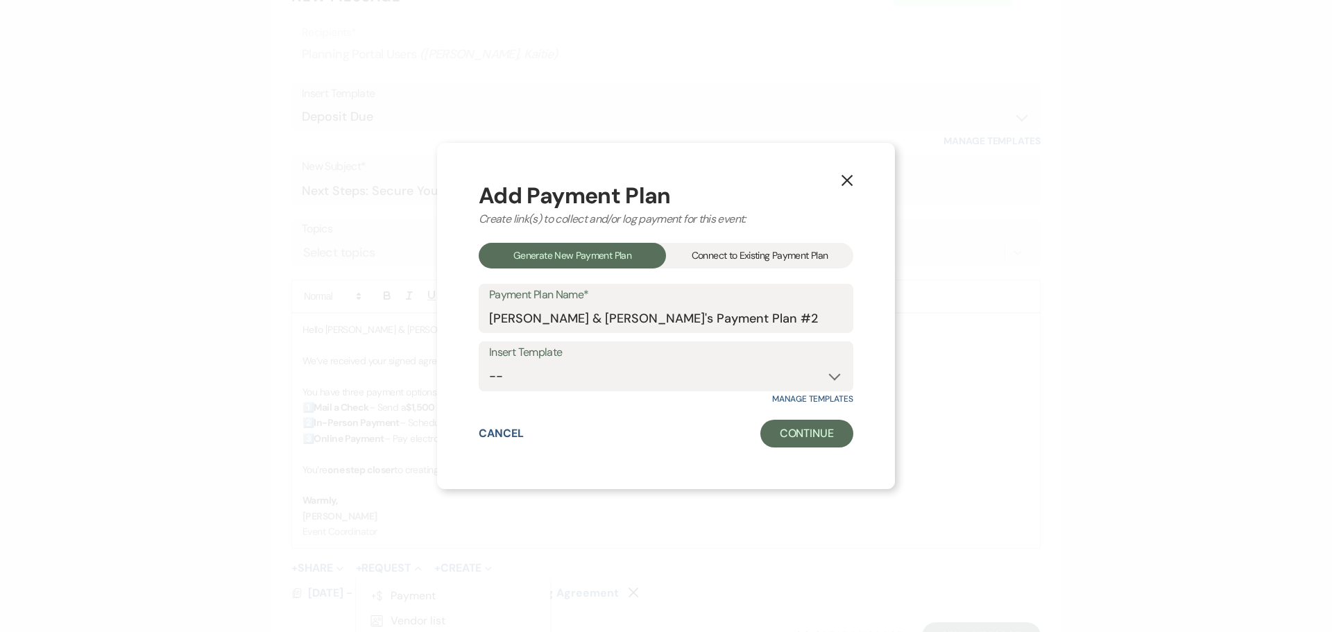
click at [717, 259] on div "Connect to Existing Payment Plan" at bounding box center [759, 256] width 187 height 26
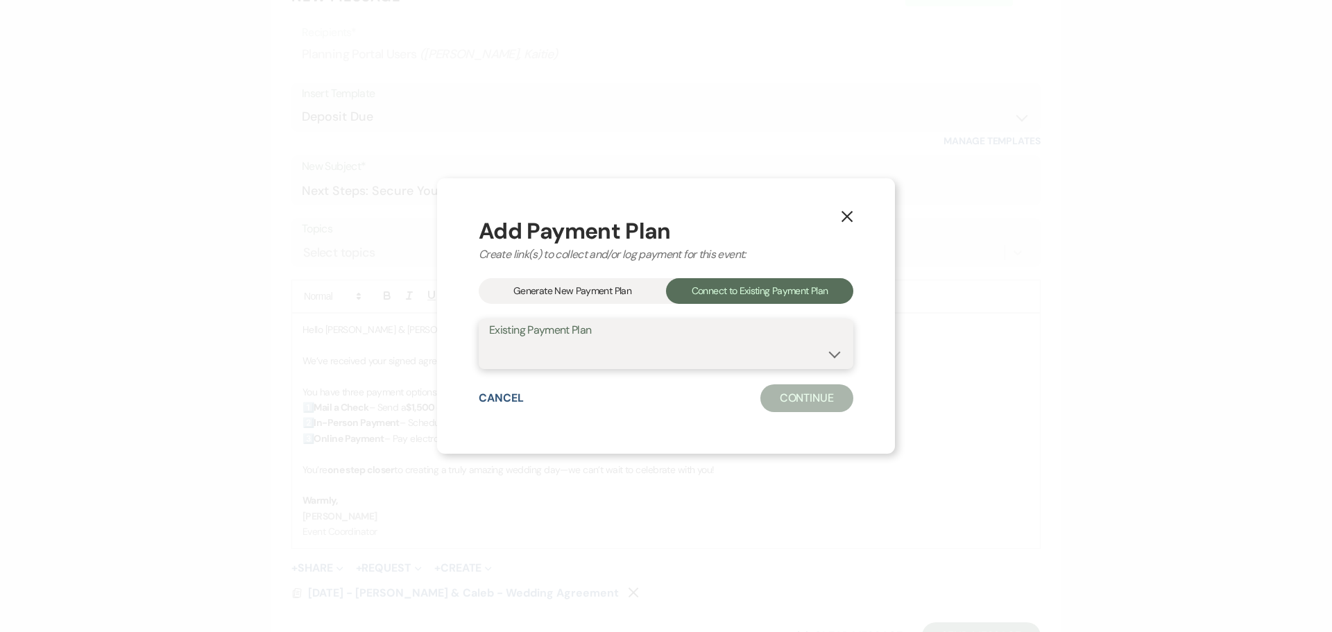
click at [702, 359] on select "Caleb Norder & Kaitie's Payment Plan #1" at bounding box center [666, 354] width 354 height 27
select select "24862"
click at [489, 341] on select "Caleb Norder & Kaitie's Payment Plan #1" at bounding box center [666, 354] width 354 height 27
click at [792, 396] on button "Continue" at bounding box center [806, 398] width 93 height 28
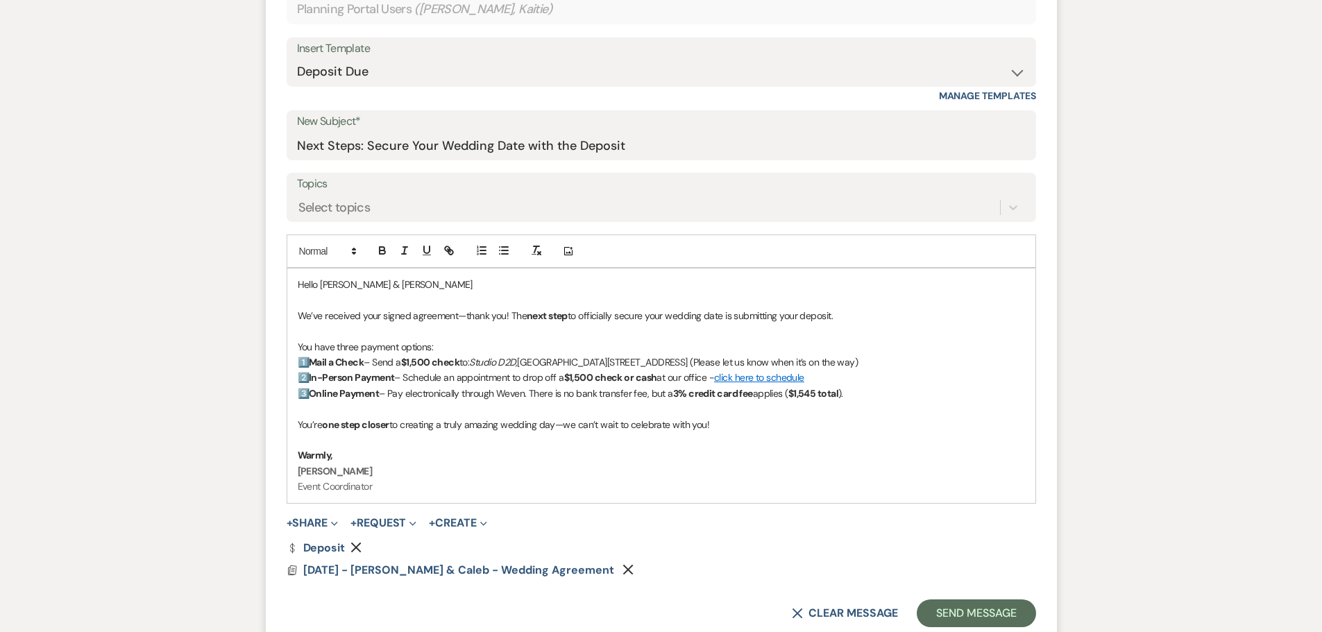
scroll to position [555, 0]
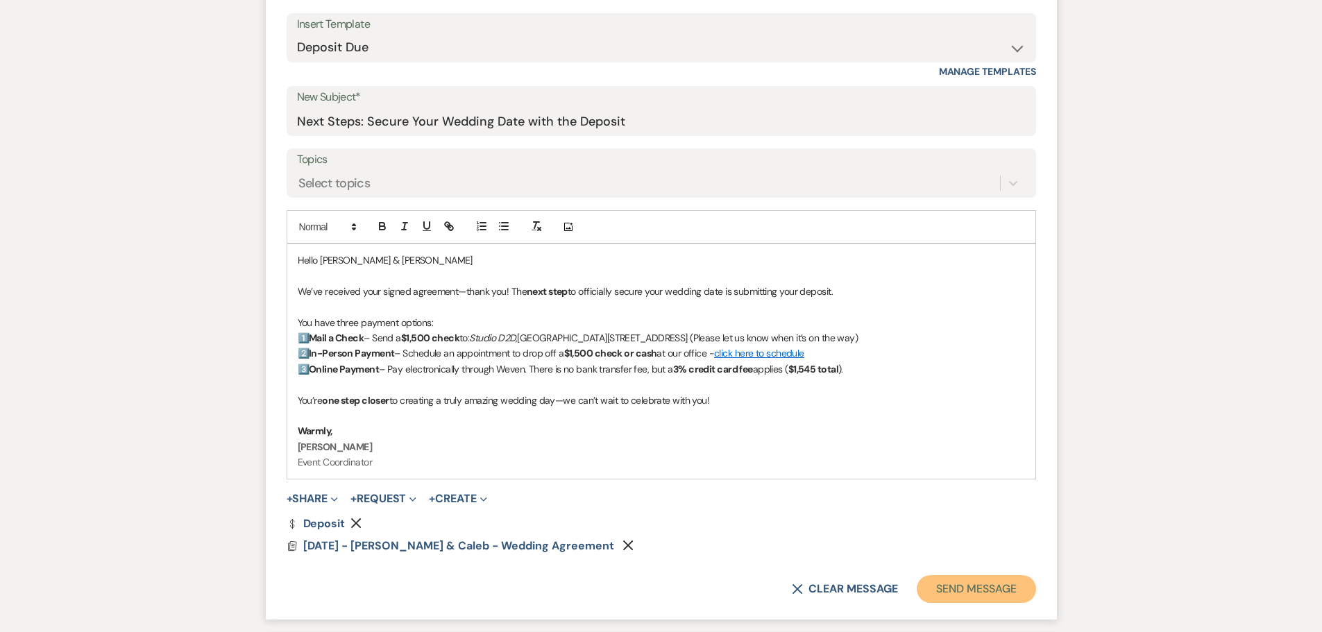
click at [953, 575] on button "Send Message" at bounding box center [976, 589] width 119 height 28
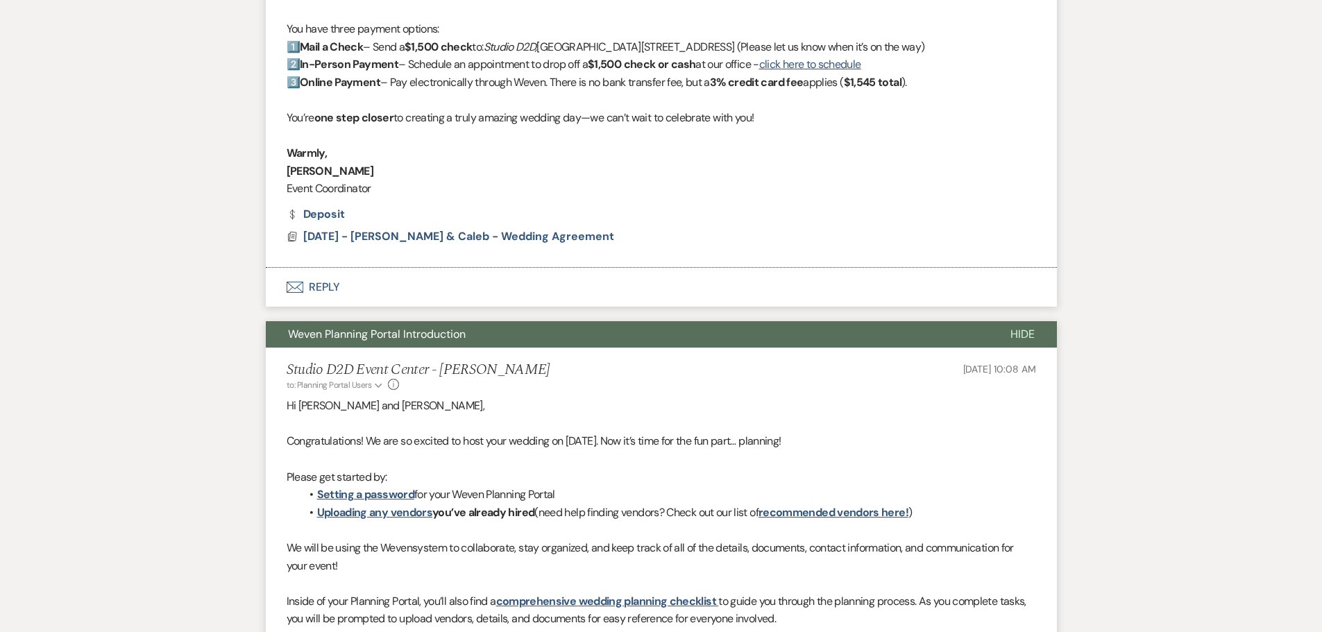
scroll to position [39, 0]
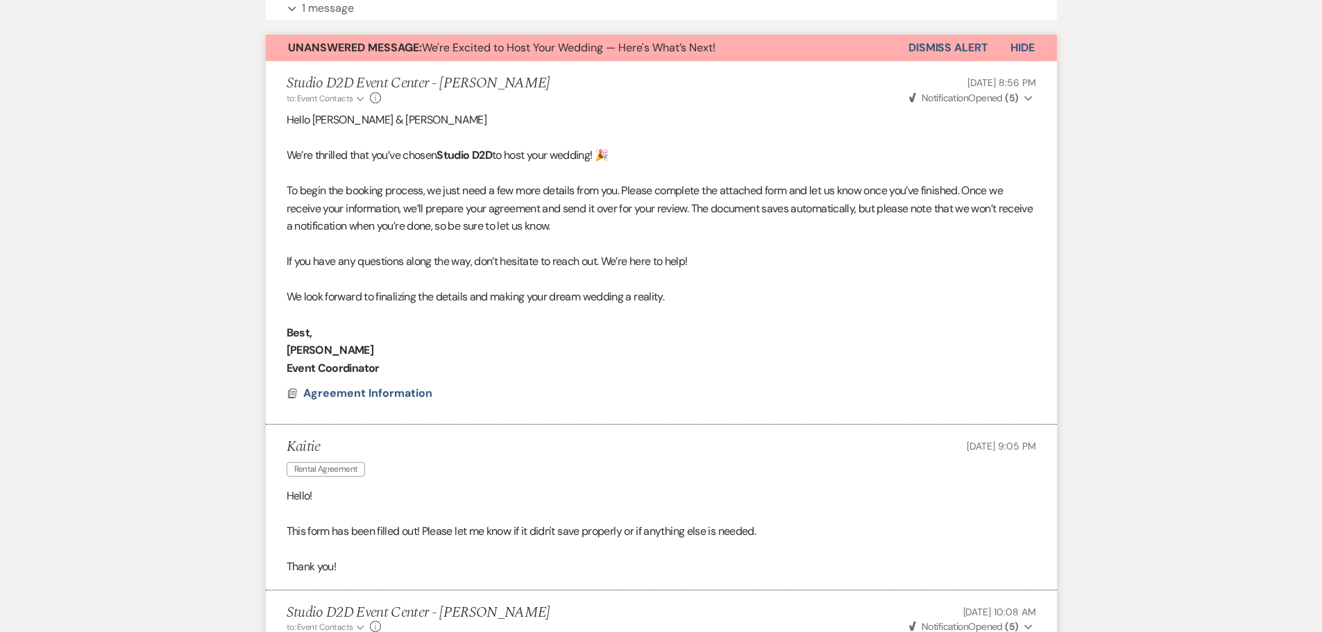
scroll to position [232, 0]
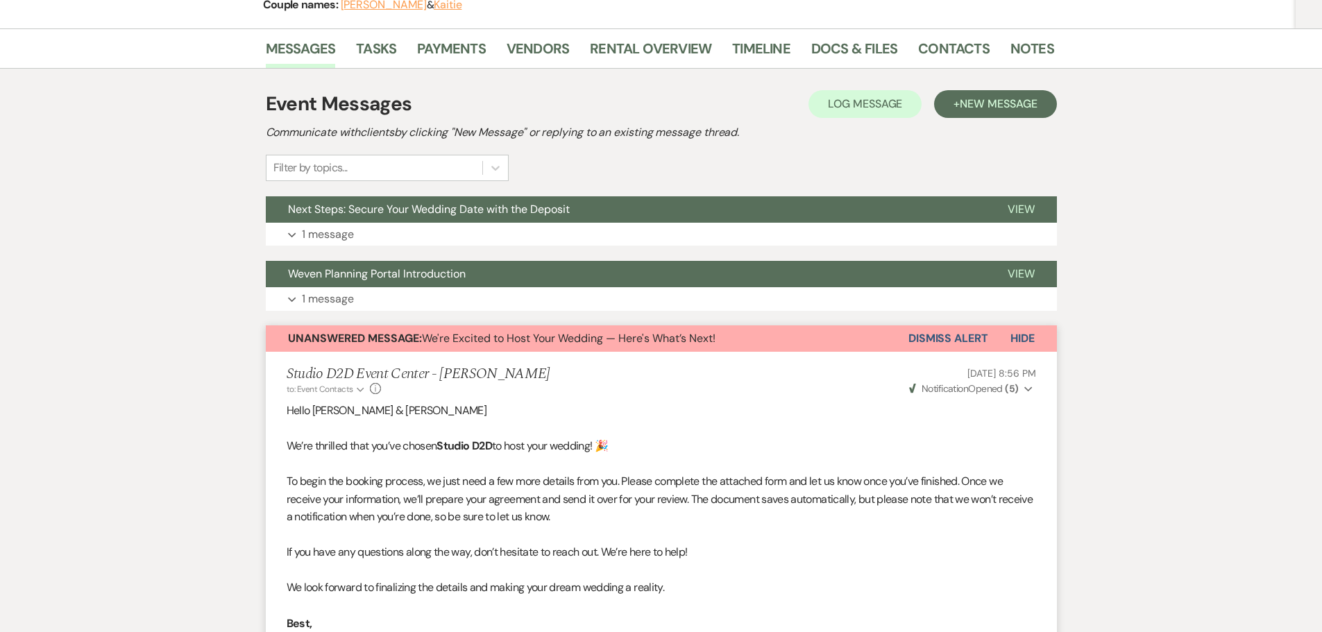
click at [927, 325] on button "Dismiss Alert" at bounding box center [948, 338] width 80 height 26
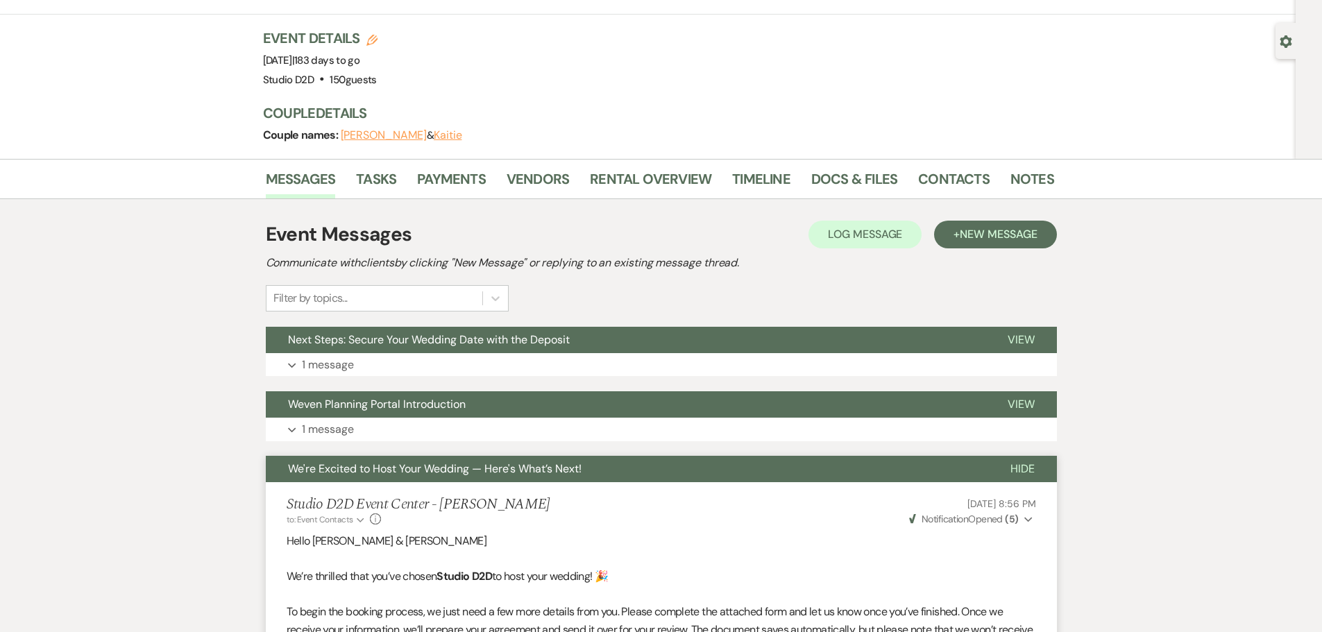
scroll to position [0, 0]
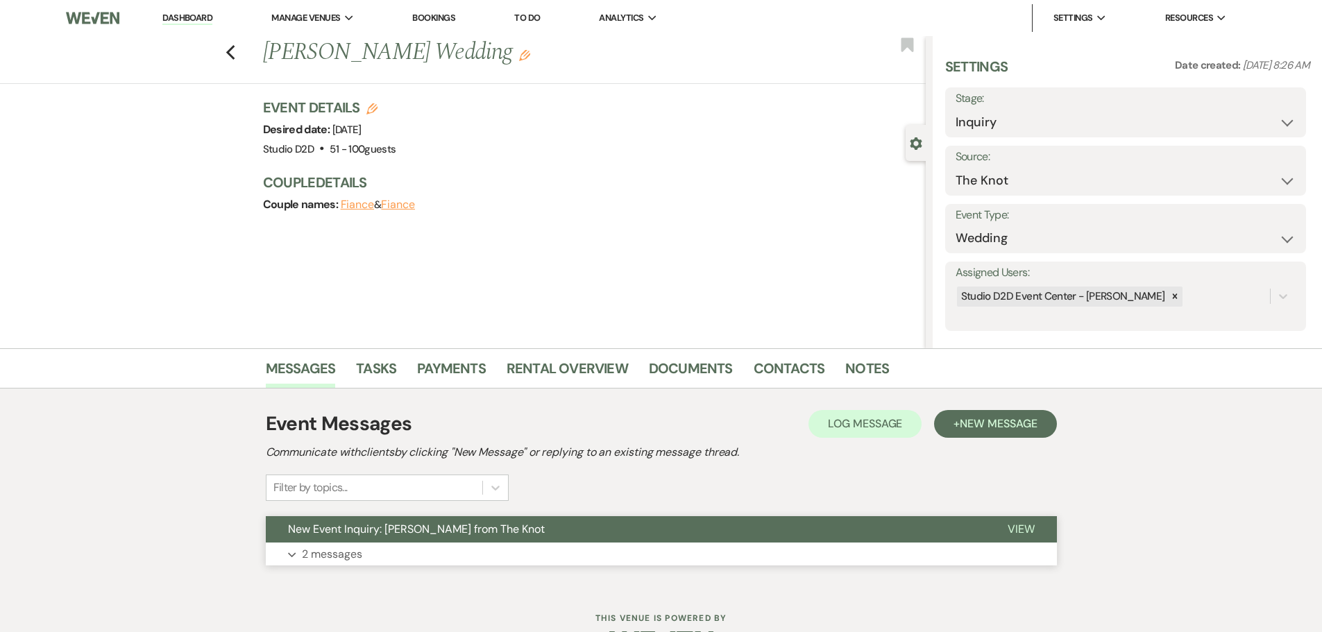
click at [357, 550] on p "2 messages" at bounding box center [332, 554] width 60 height 18
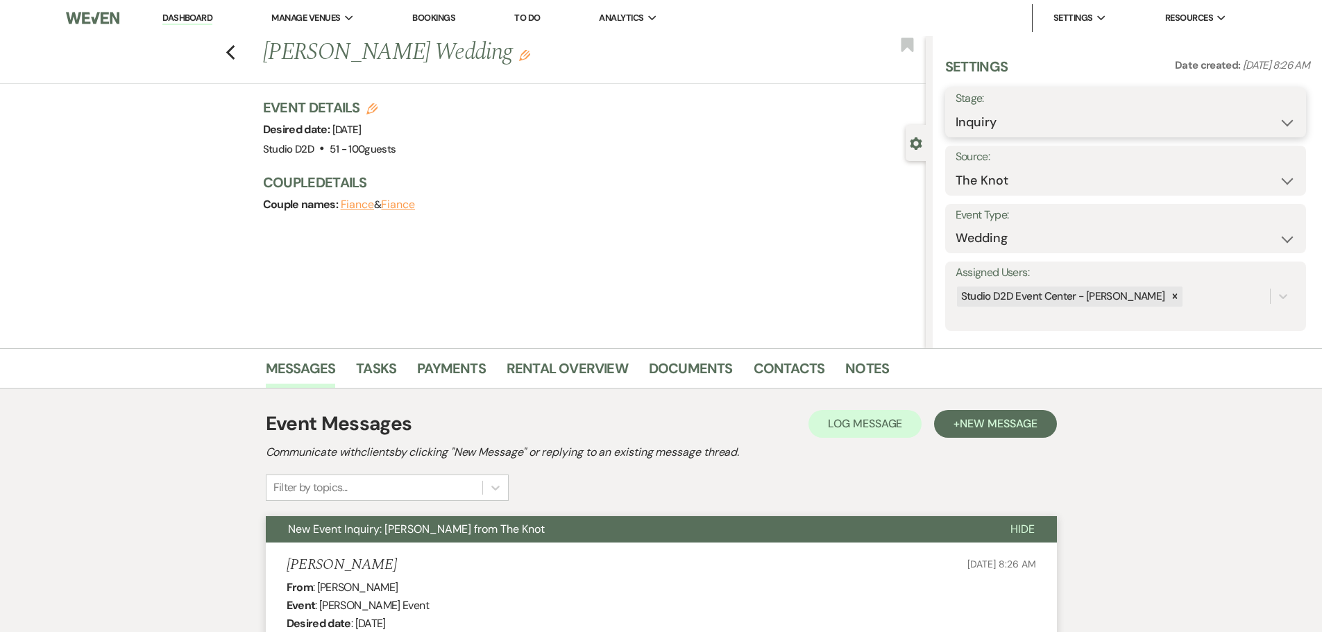
click at [1041, 123] on select "Inquiry Follow Up Tour Requested Tour Confirmed Toured Proposal Sent Booked Lost" at bounding box center [1125, 122] width 340 height 27
select select "9"
click at [955, 109] on select "Inquiry Follow Up Tour Requested Tour Confirmed Toured Proposal Sent Booked Lost" at bounding box center [1125, 122] width 340 height 27
click at [1254, 114] on button "Save" at bounding box center [1266, 113] width 78 height 28
click at [191, 19] on link "Dashboard" at bounding box center [187, 18] width 50 height 13
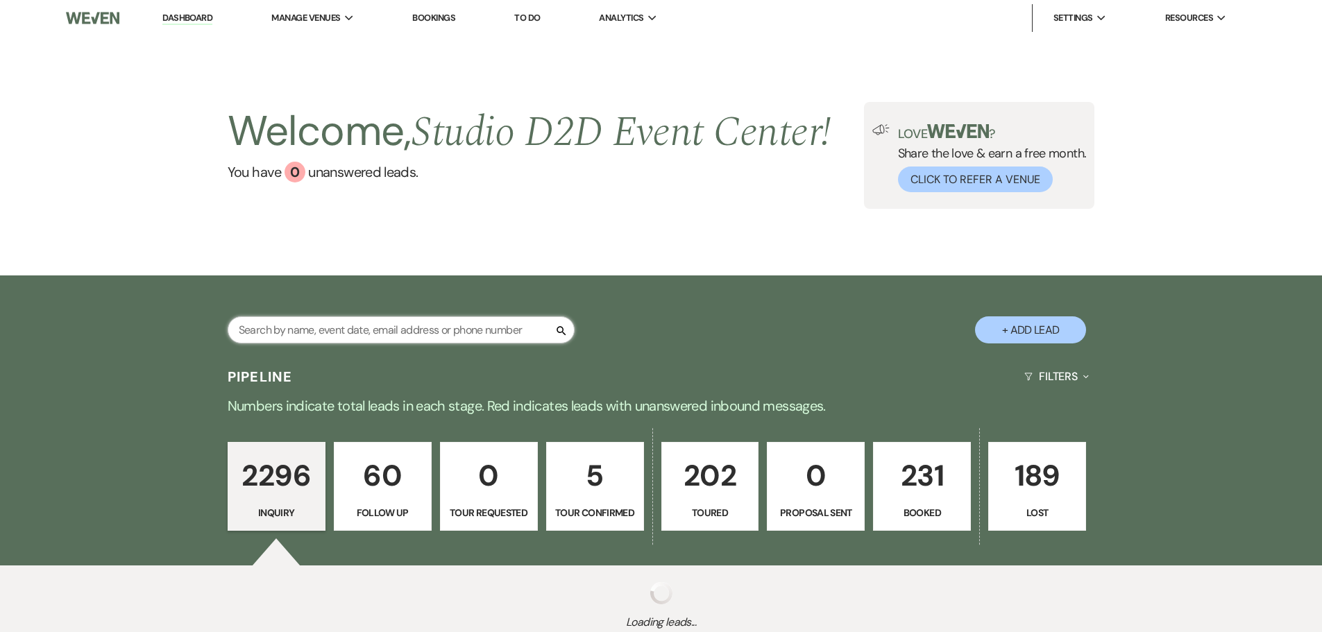
click at [357, 336] on input "text" at bounding box center [401, 329] width 347 height 27
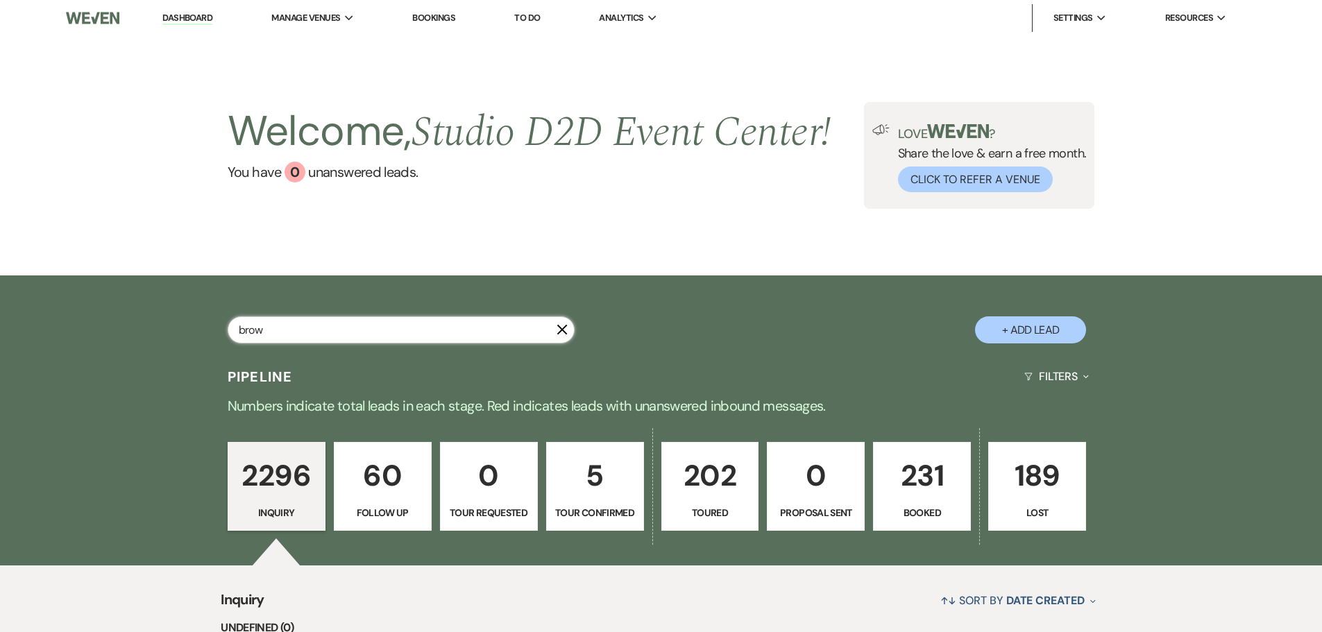
type input "brown"
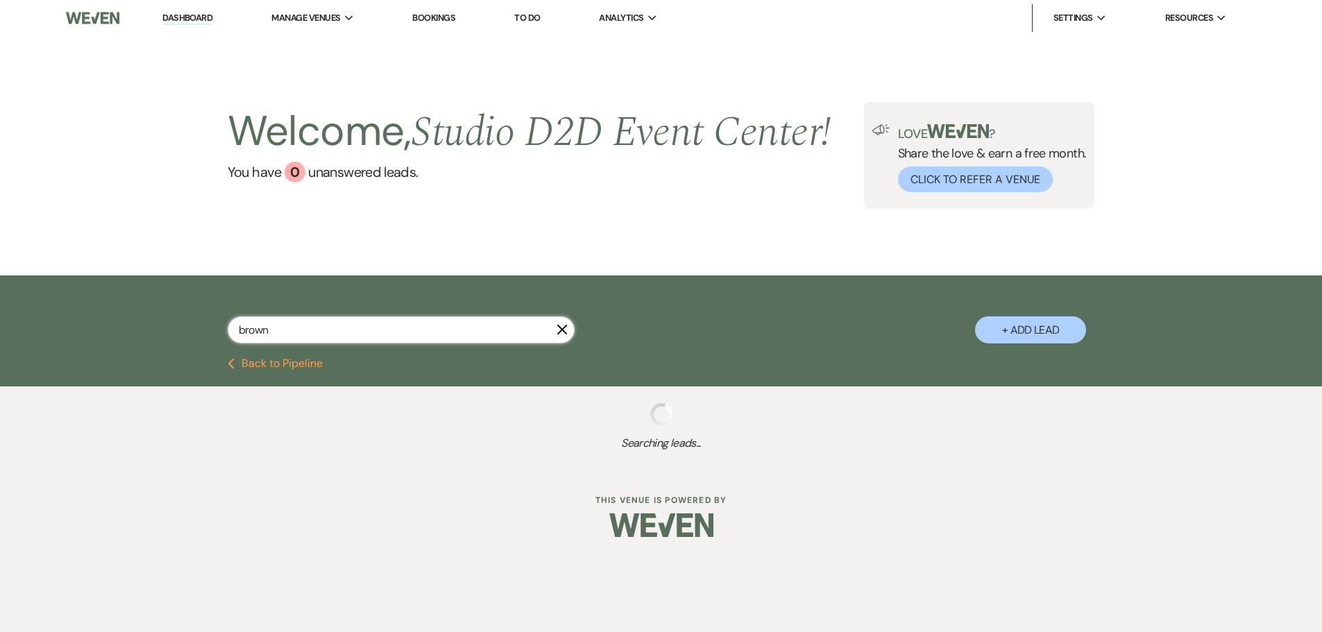
select select "8"
select select "10"
select select "5"
select select "8"
select select "11"
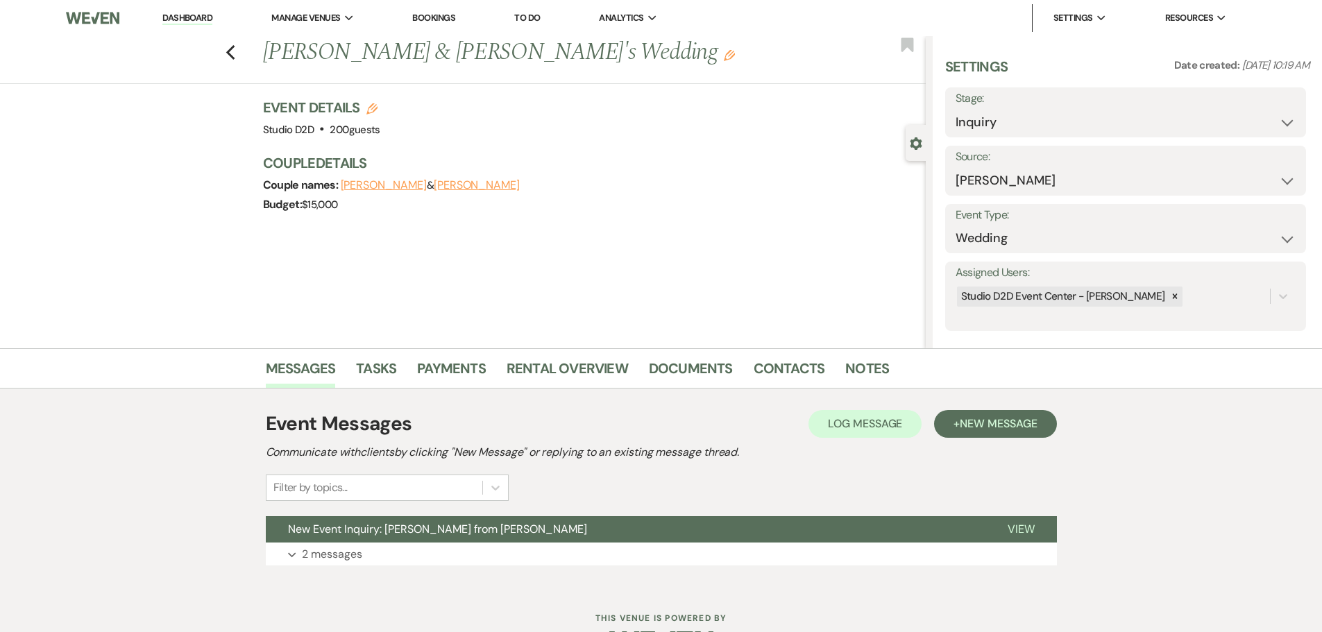
select select "9"
click at [955, 109] on select "Inquiry Follow Up Tour Requested Tour Confirmed Toured Proposal Sent Booked Lost" at bounding box center [1125, 122] width 340 height 27
click at [1266, 117] on button "Save" at bounding box center [1266, 113] width 78 height 28
